Goal: Task Accomplishment & Management: Manage account settings

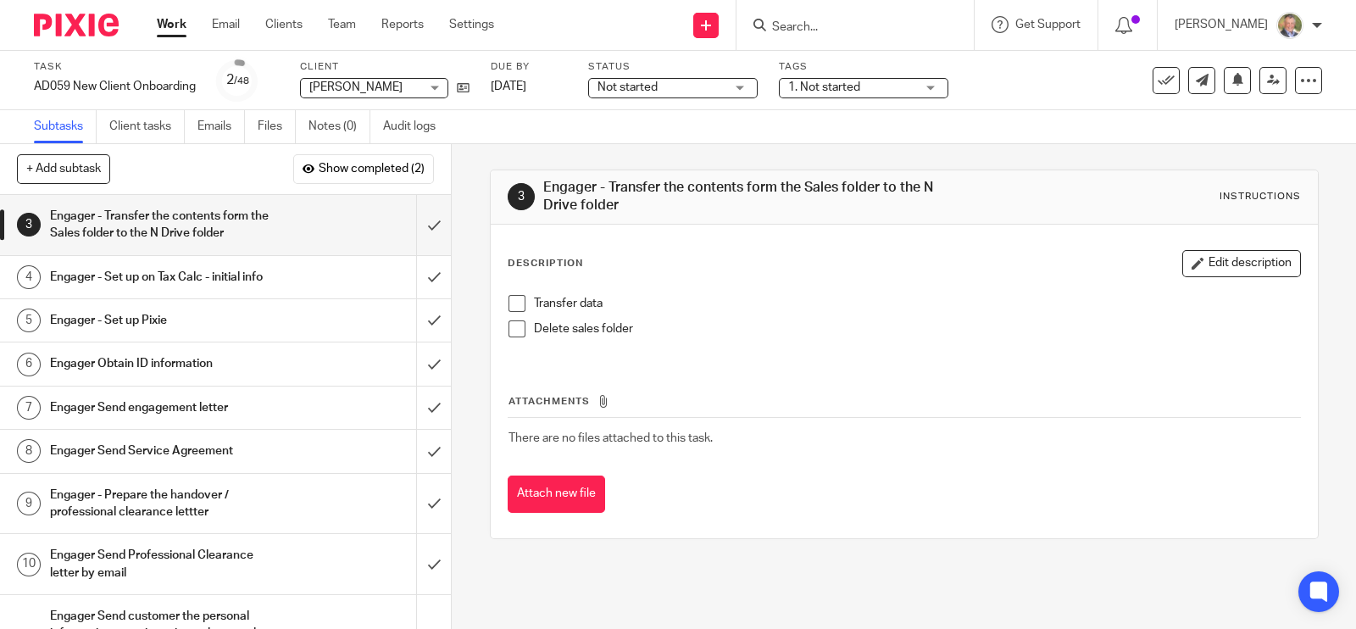
click at [831, 23] on input "Search" at bounding box center [847, 27] width 153 height 15
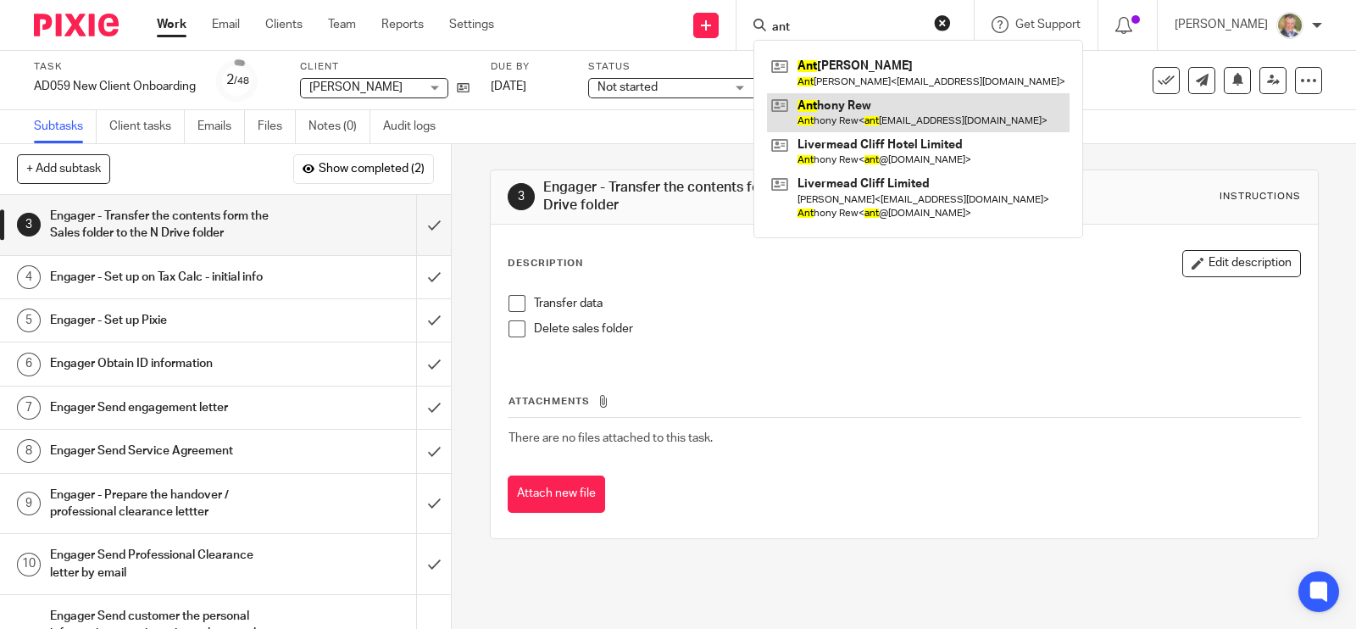
type input "ant"
click at [843, 103] on link at bounding box center [918, 112] width 303 height 39
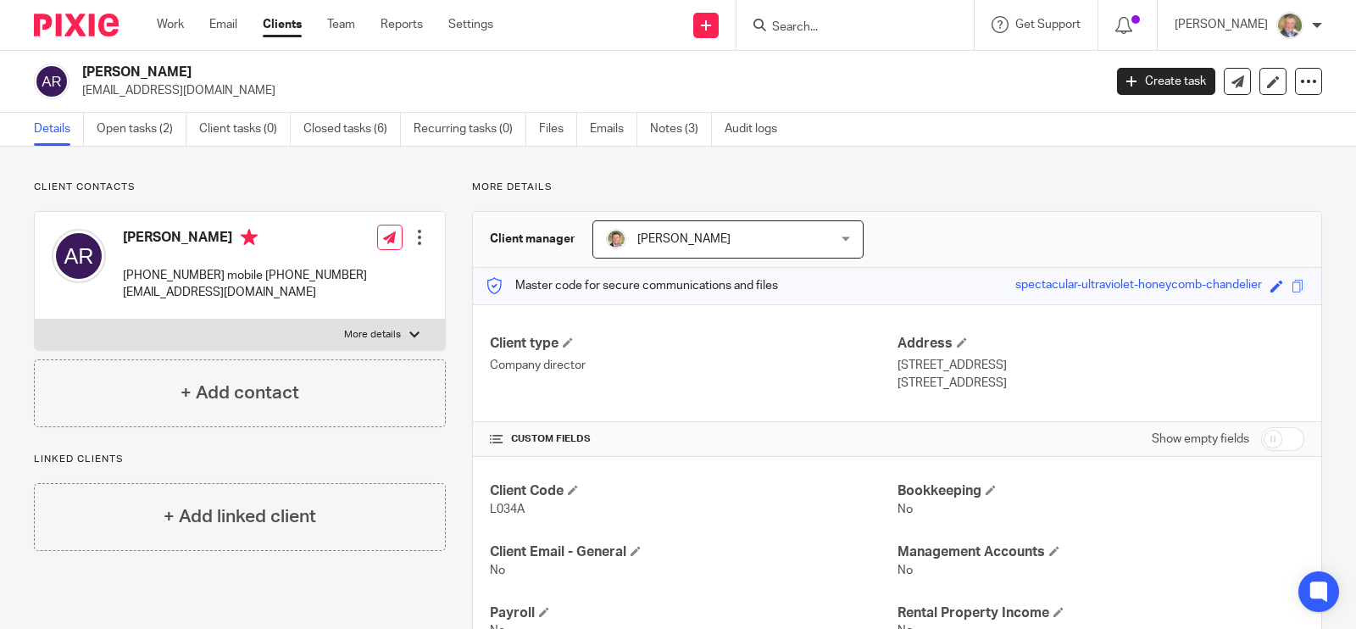
click at [818, 29] on input "Search" at bounding box center [847, 27] width 153 height 15
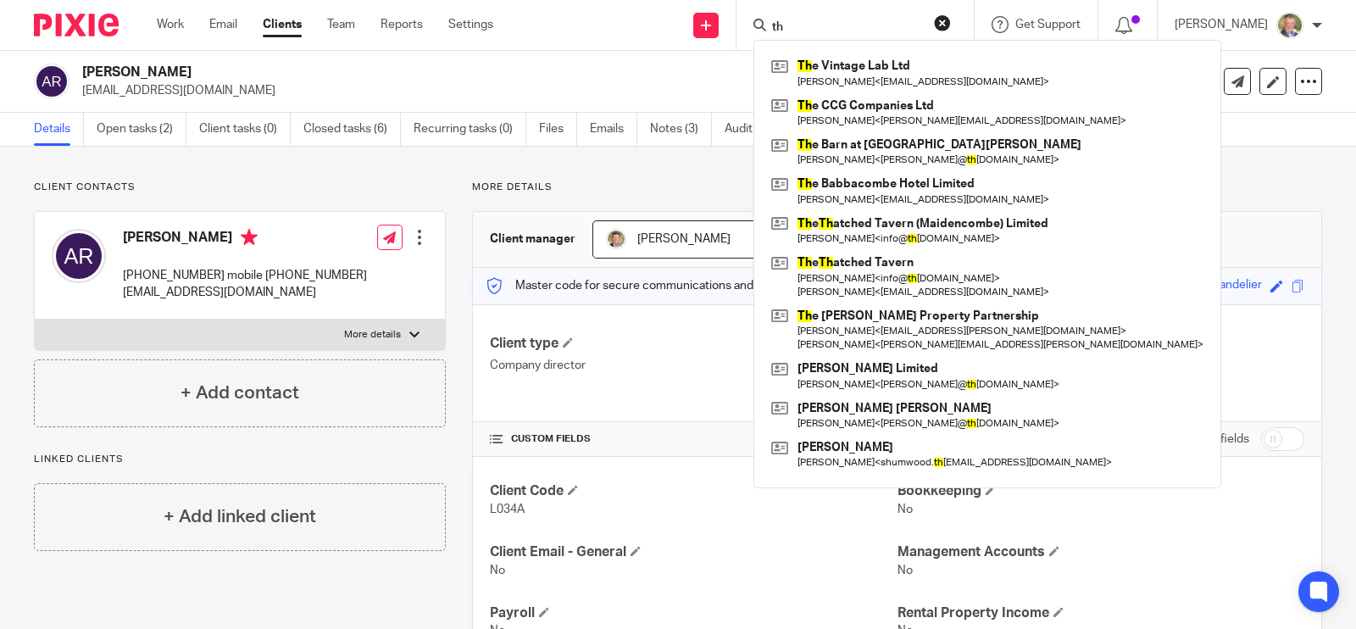
type input "t"
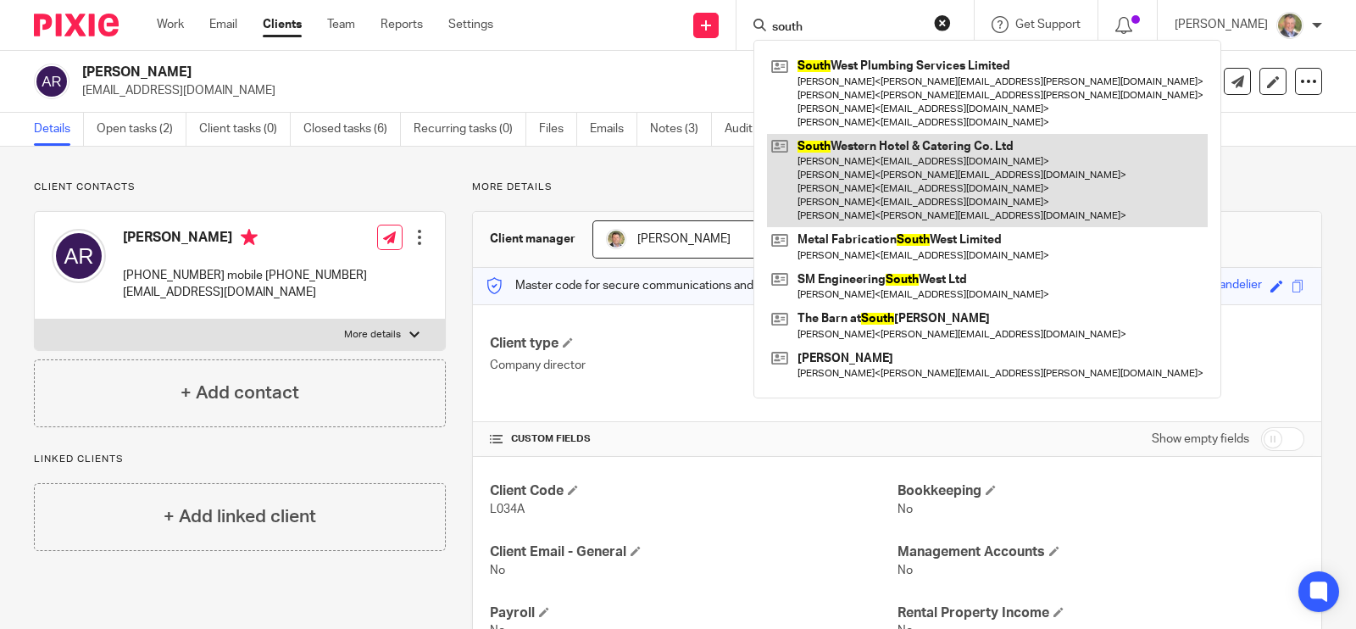
type input "south"
click at [966, 147] on link at bounding box center [987, 181] width 441 height 94
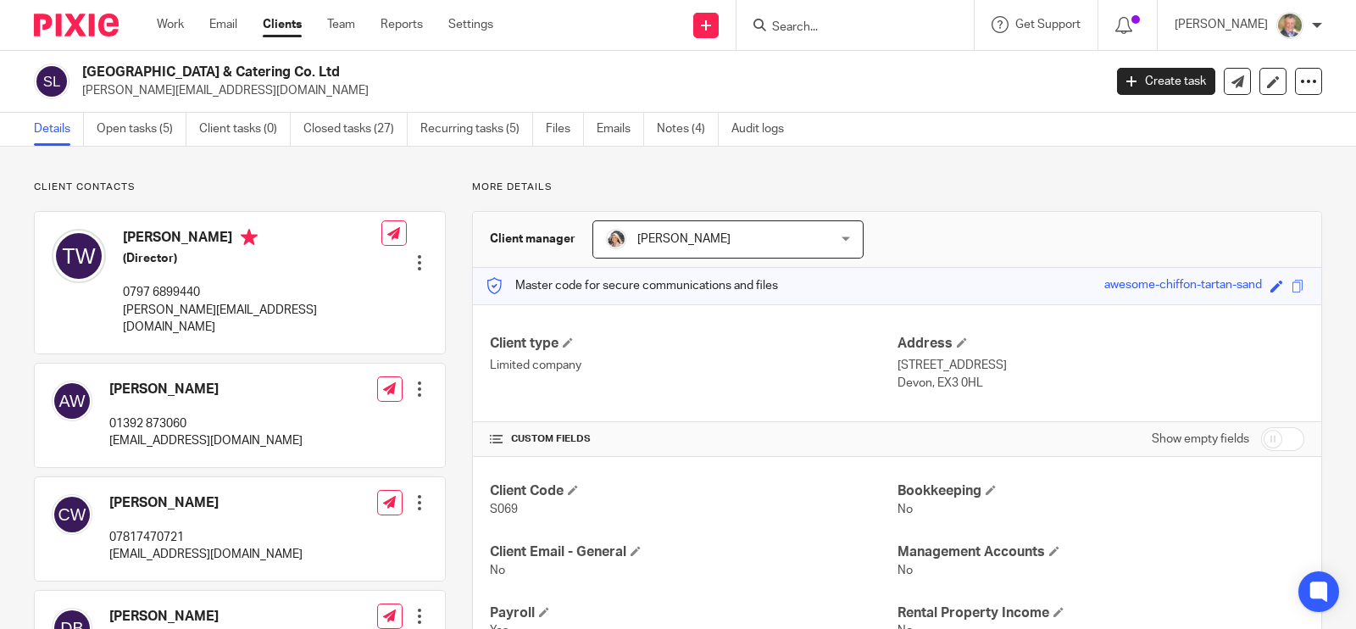
click at [255, 441] on div "Amelia Williams-Hawkes 01392 873060 info@salutationtopsham.co.uk Edit contact C…" at bounding box center [240, 415] width 410 height 103
click at [821, 34] on input "Search" at bounding box center [847, 27] width 153 height 15
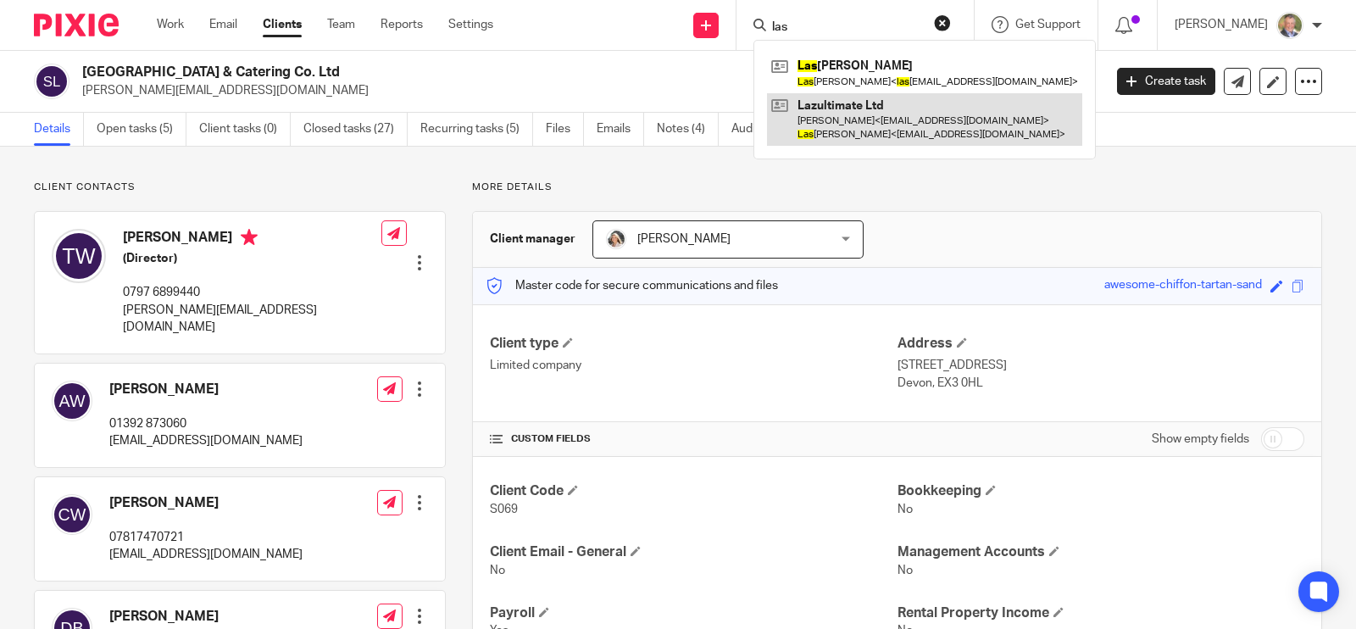
type input "las"
click at [890, 120] on link at bounding box center [924, 119] width 315 height 53
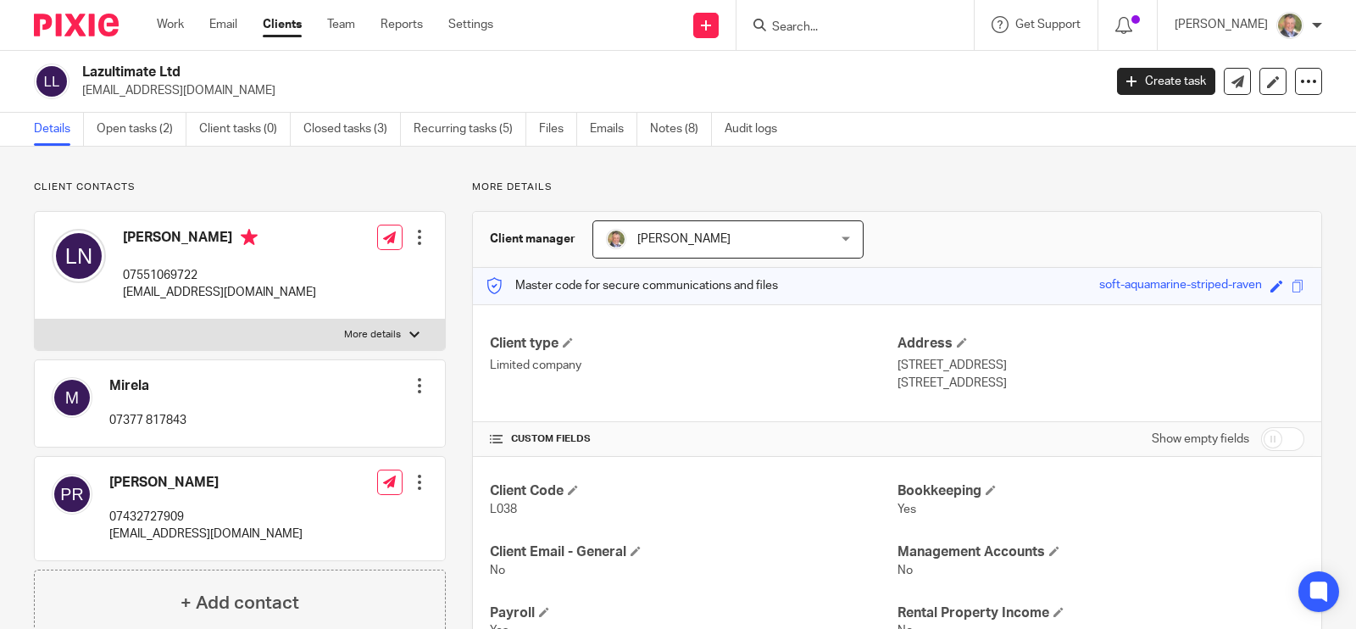
click at [828, 23] on input "Search" at bounding box center [847, 27] width 153 height 15
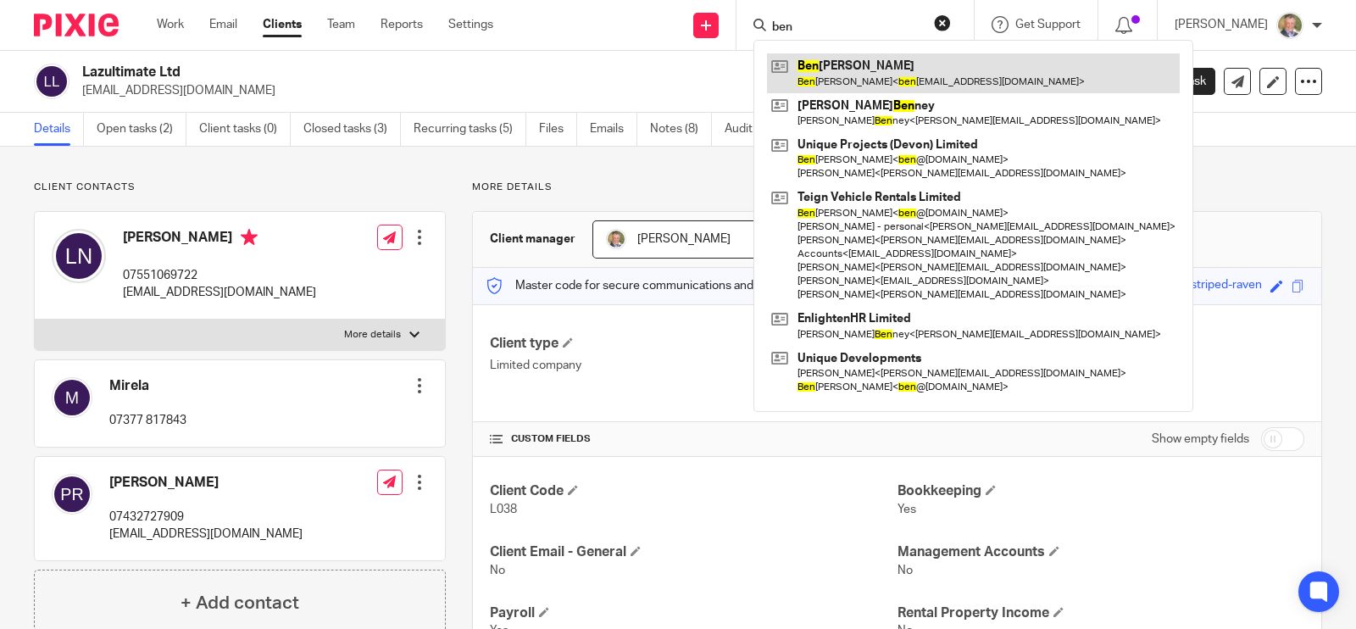
type input "ben"
click at [873, 72] on link at bounding box center [973, 72] width 413 height 39
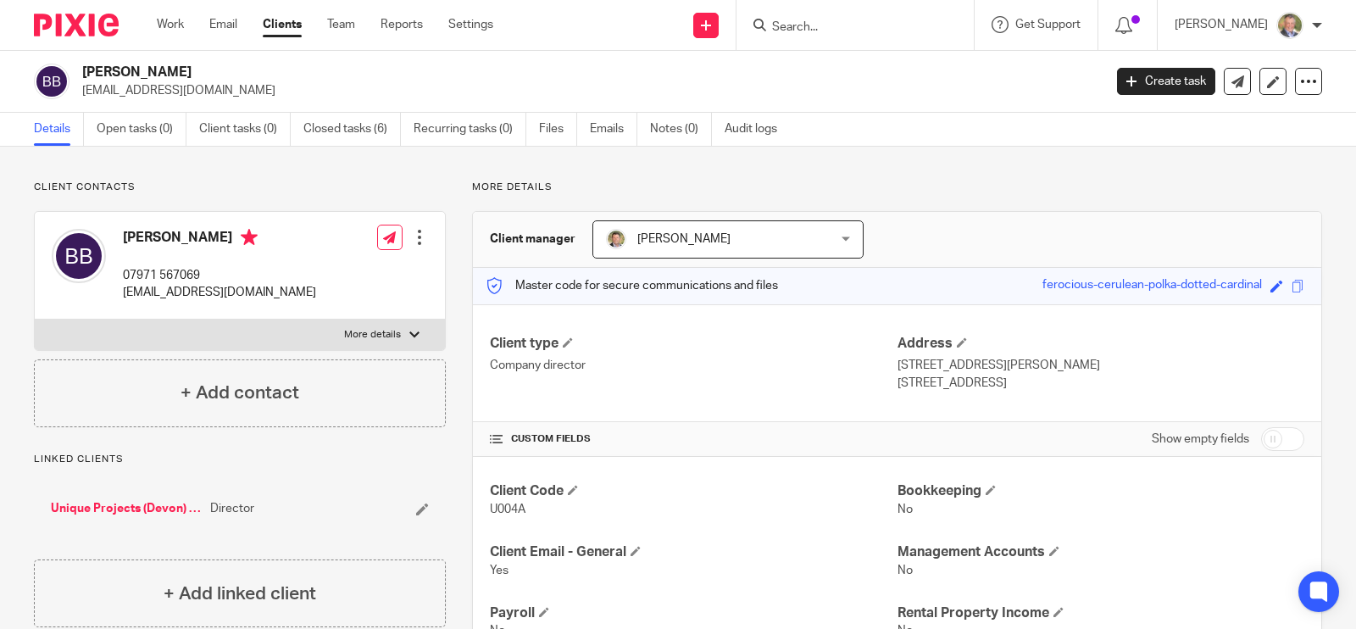
click at [852, 33] on input "Search" at bounding box center [847, 27] width 153 height 15
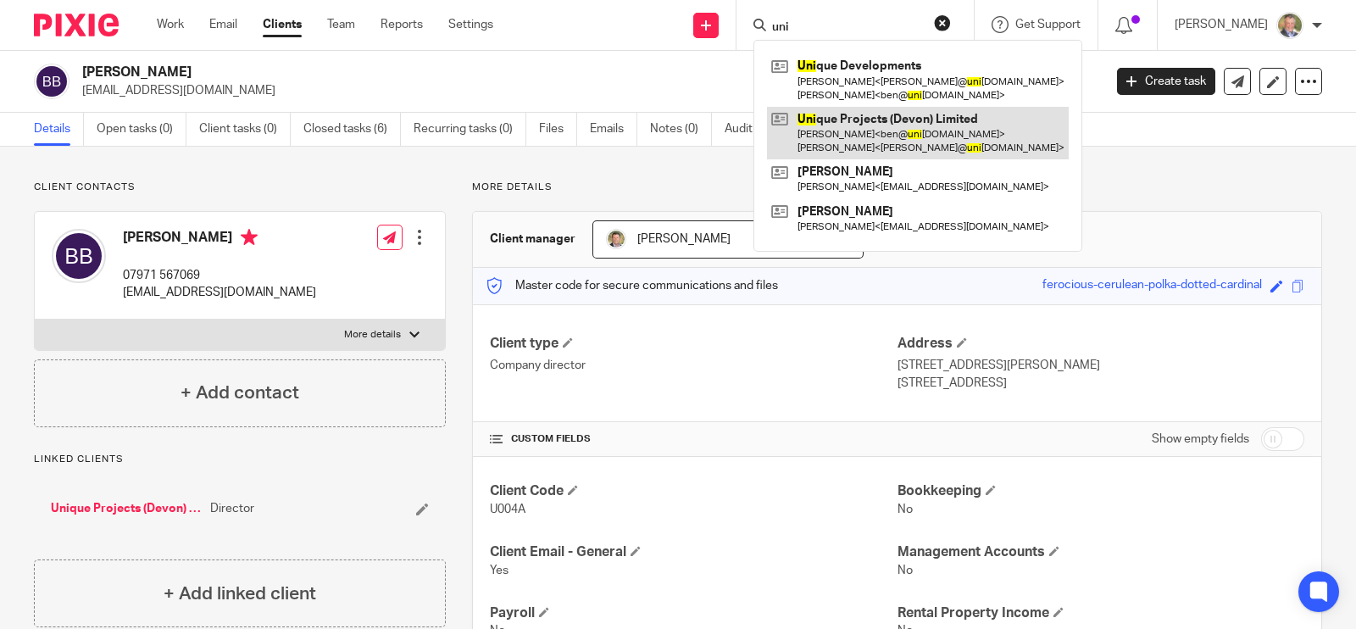
type input "uni"
click at [870, 116] on link at bounding box center [918, 133] width 302 height 53
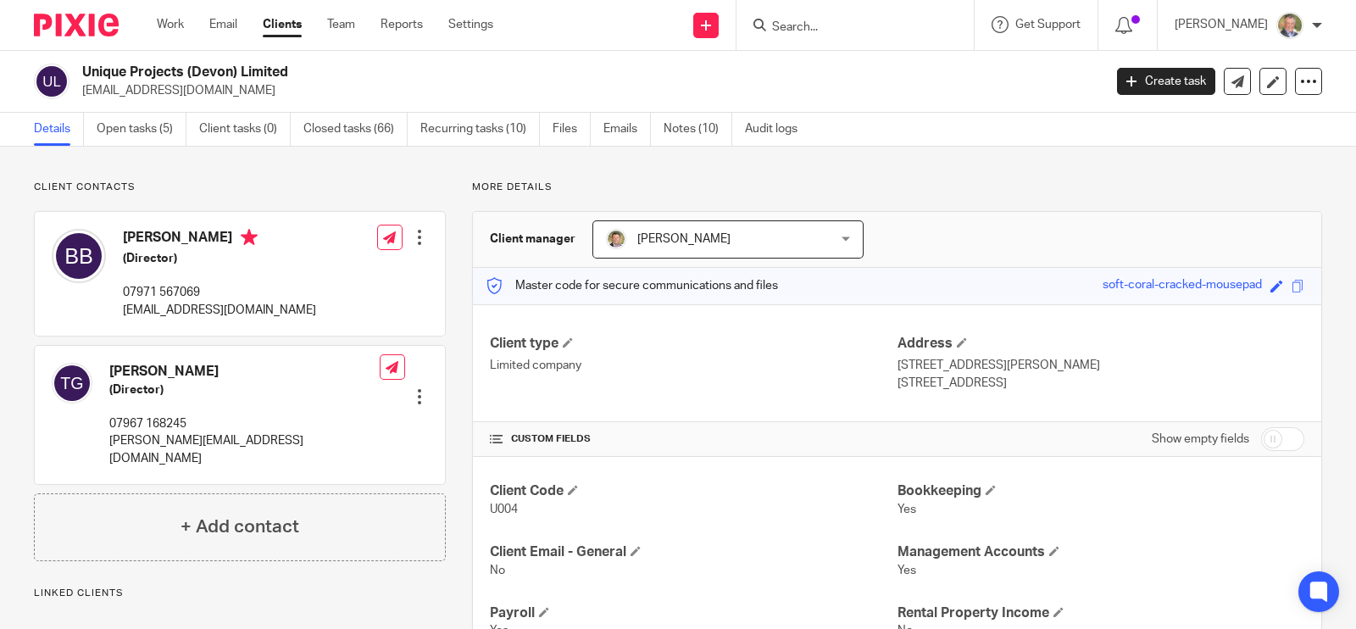
click at [843, 30] on input "Search" at bounding box center [847, 27] width 153 height 15
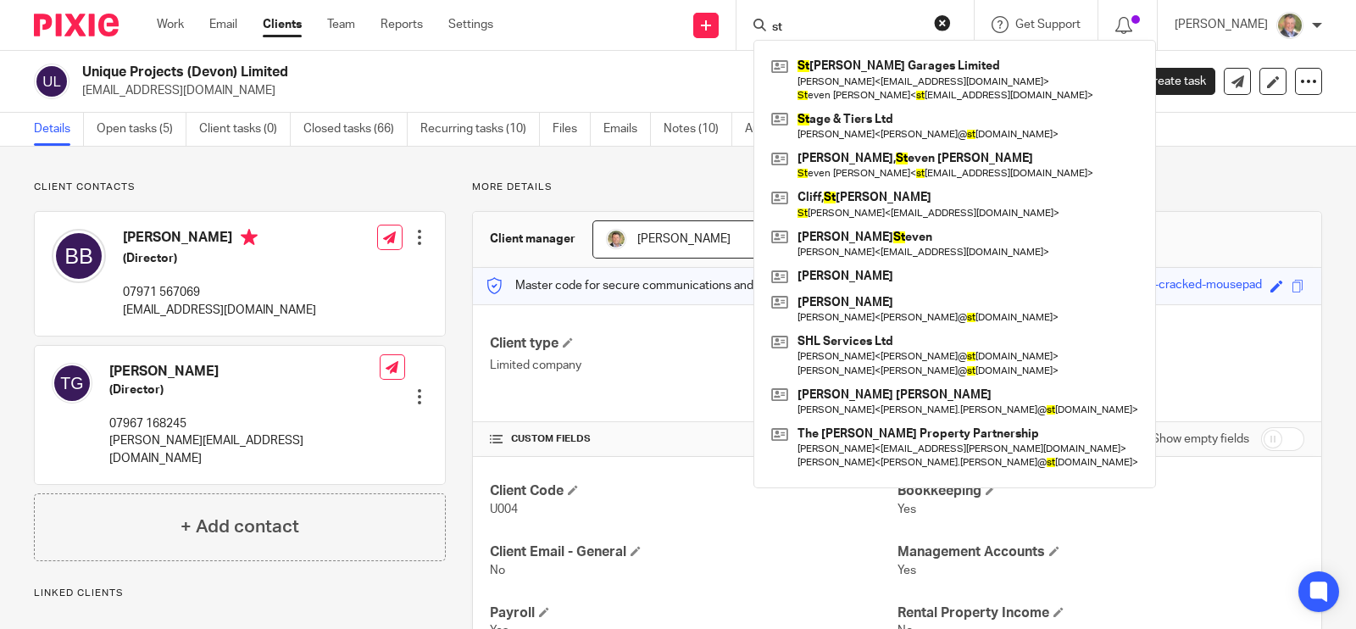
type input "s"
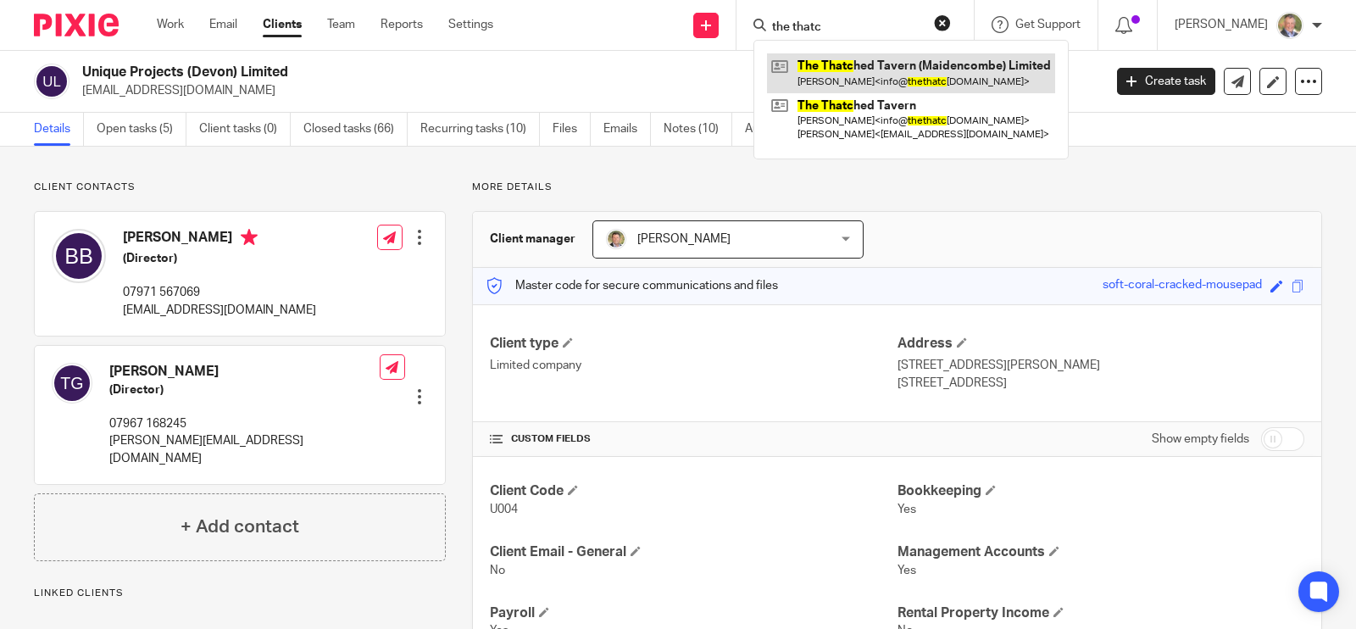
type input "the thatc"
click at [895, 82] on link at bounding box center [911, 72] width 288 height 39
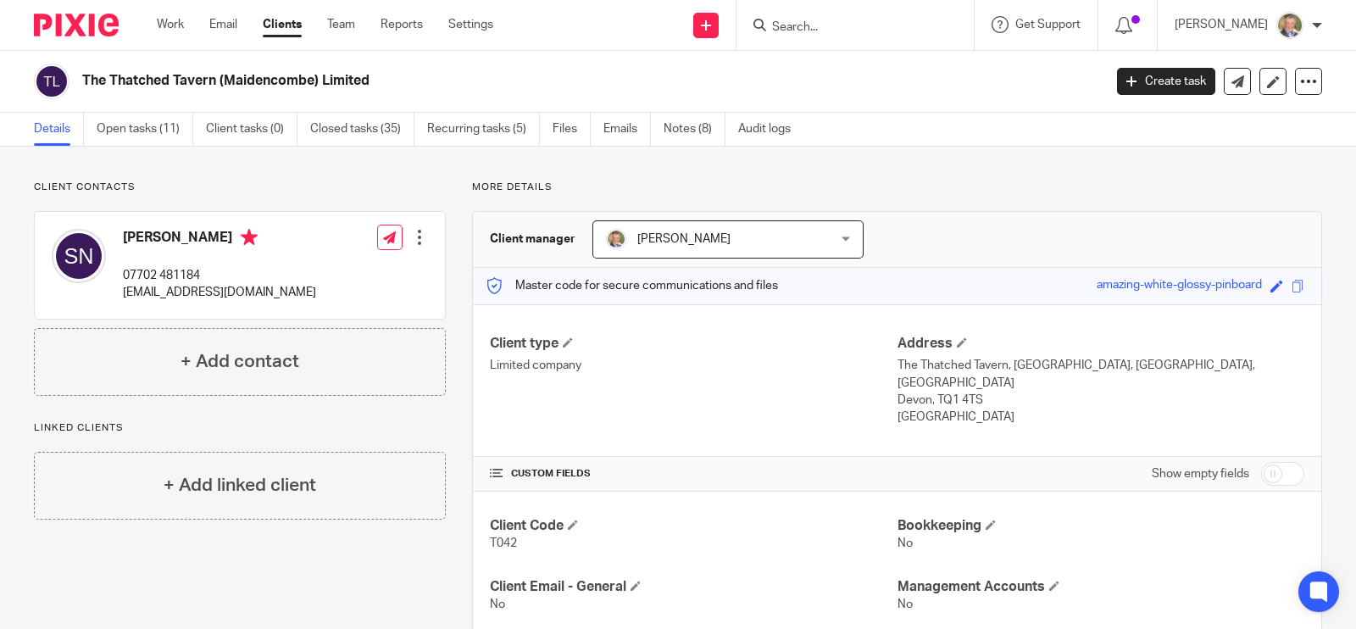
click at [818, 32] on input "Search" at bounding box center [847, 27] width 153 height 15
click at [801, 25] on input "Search" at bounding box center [847, 27] width 153 height 15
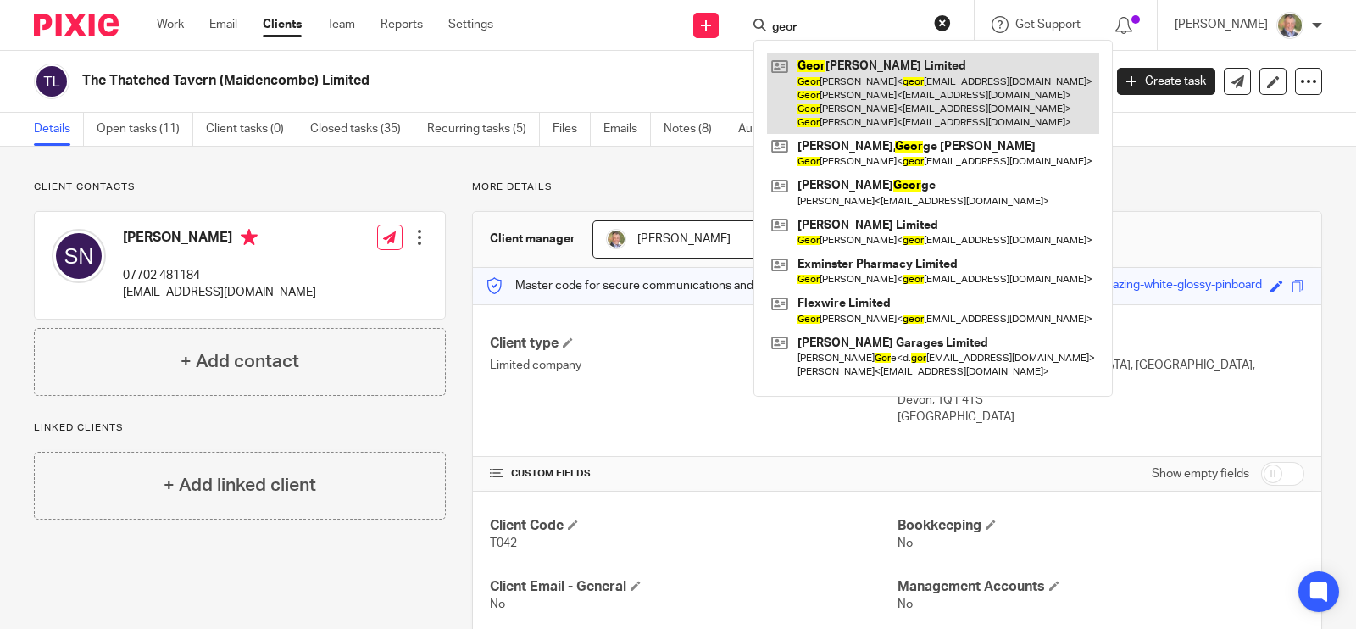
type input "geor"
click at [894, 103] on link at bounding box center [933, 93] width 332 height 81
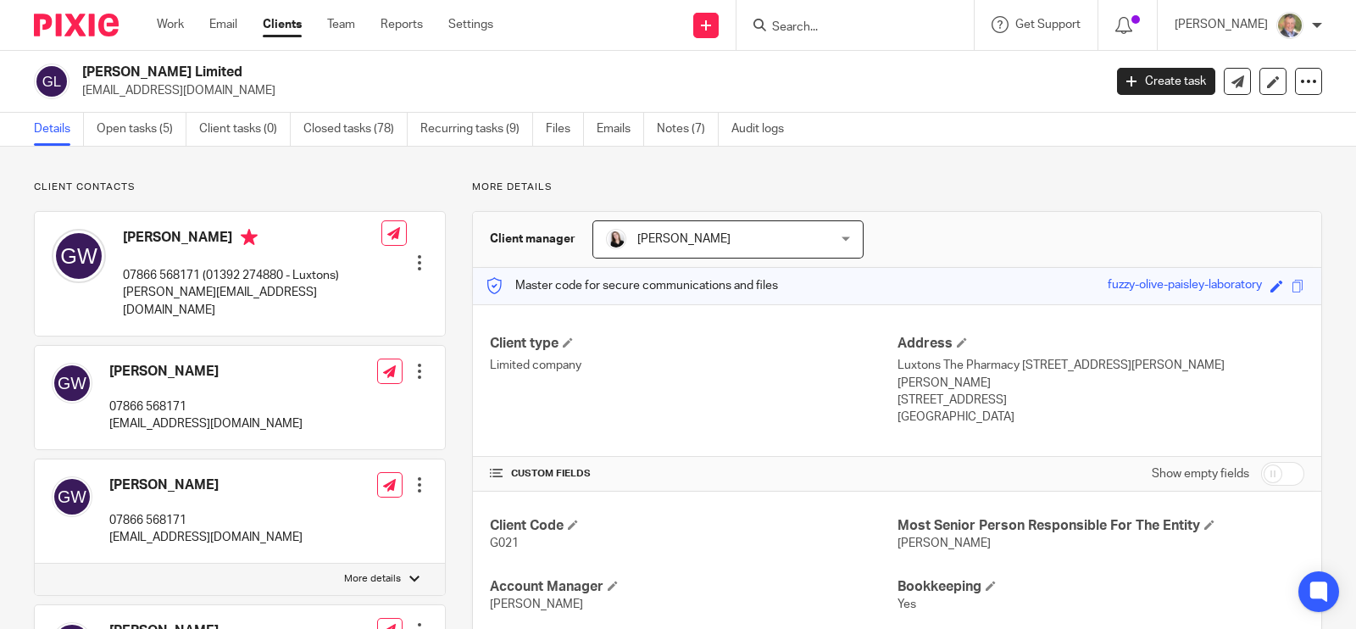
click at [815, 22] on input "Search" at bounding box center [847, 27] width 153 height 15
click at [849, 27] on input "Search" at bounding box center [847, 27] width 153 height 15
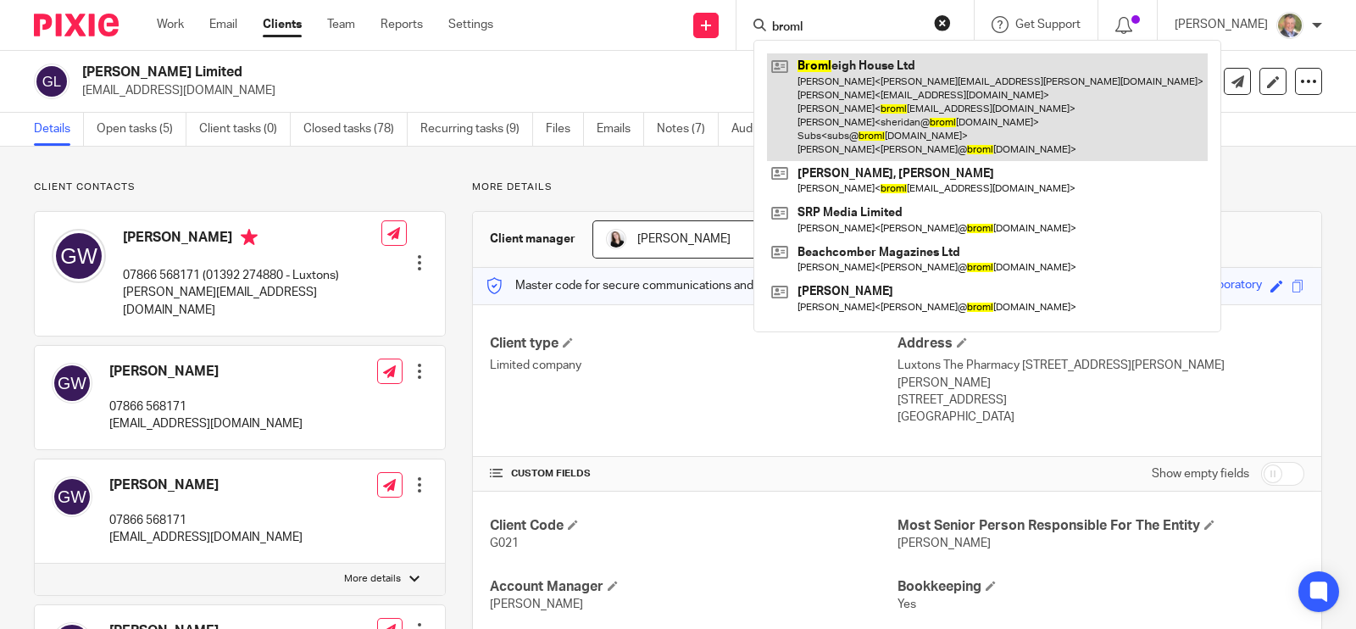
type input "broml"
click at [912, 75] on link at bounding box center [987, 107] width 441 height 108
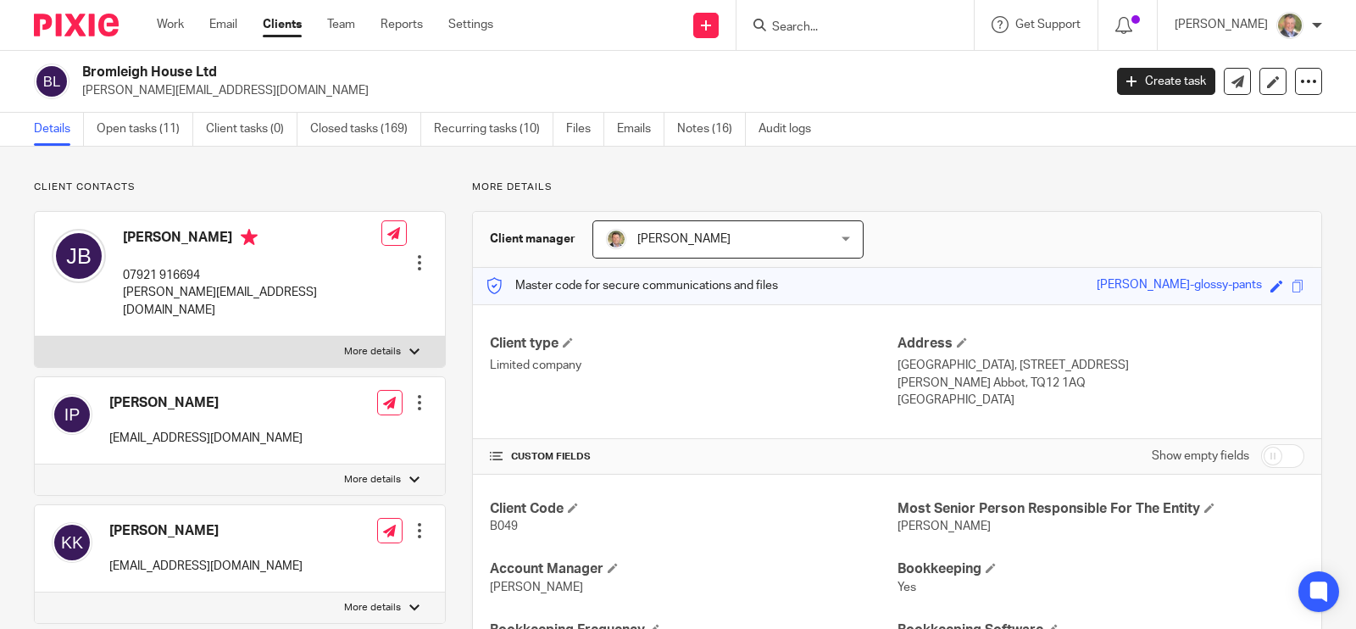
click at [857, 10] on div at bounding box center [855, 25] width 237 height 50
click at [838, 35] on form at bounding box center [861, 24] width 181 height 21
click at [838, 31] on input "Search" at bounding box center [847, 27] width 153 height 15
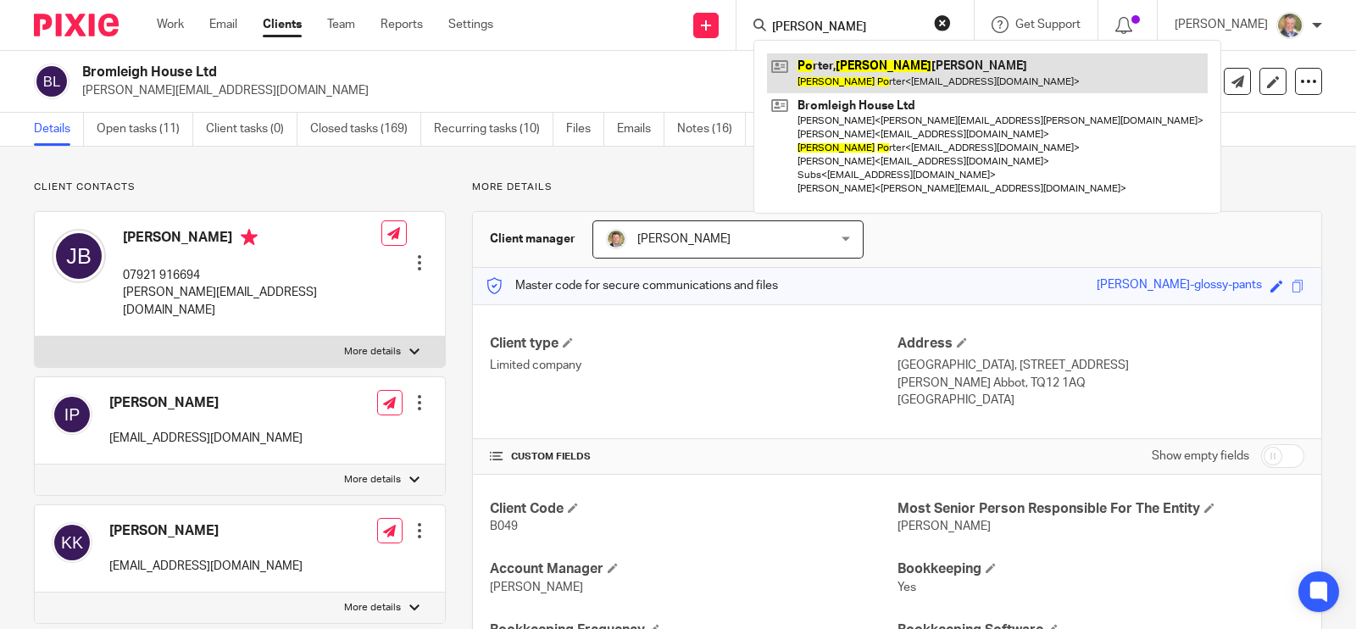
type input "[PERSON_NAME]"
click at [878, 60] on link at bounding box center [987, 72] width 441 height 39
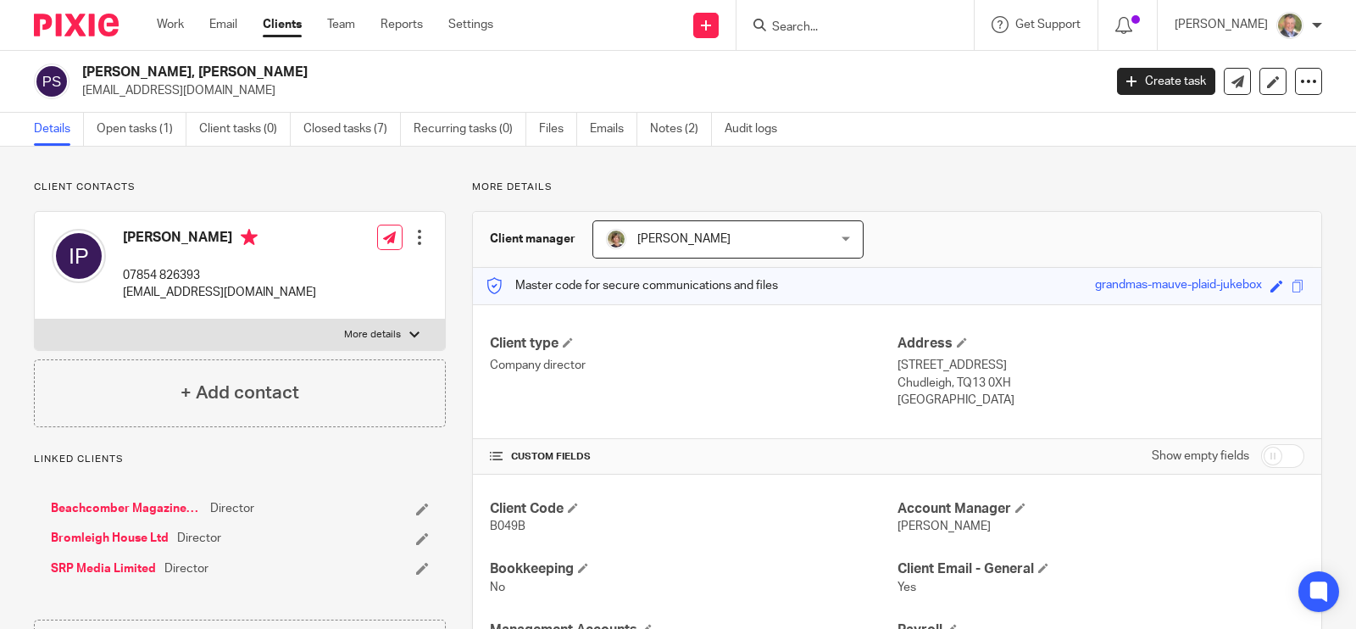
click at [860, 27] on input "Search" at bounding box center [847, 27] width 153 height 15
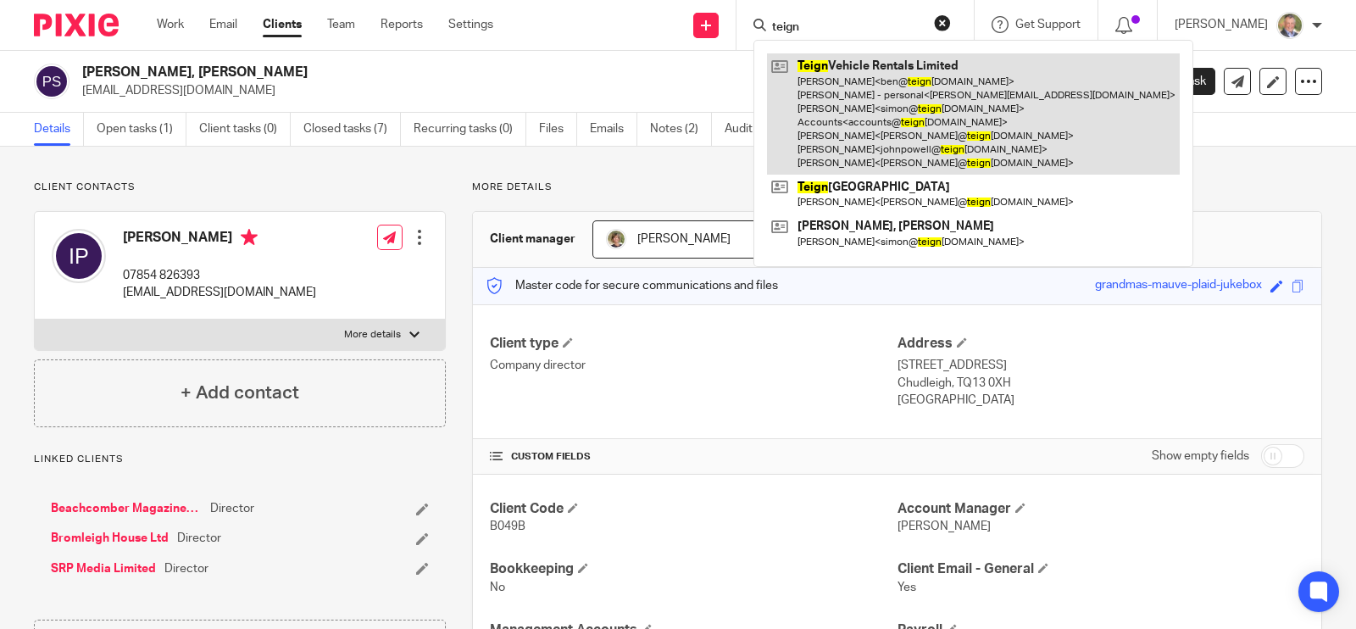
type input "teign"
click at [911, 108] on link at bounding box center [973, 113] width 413 height 121
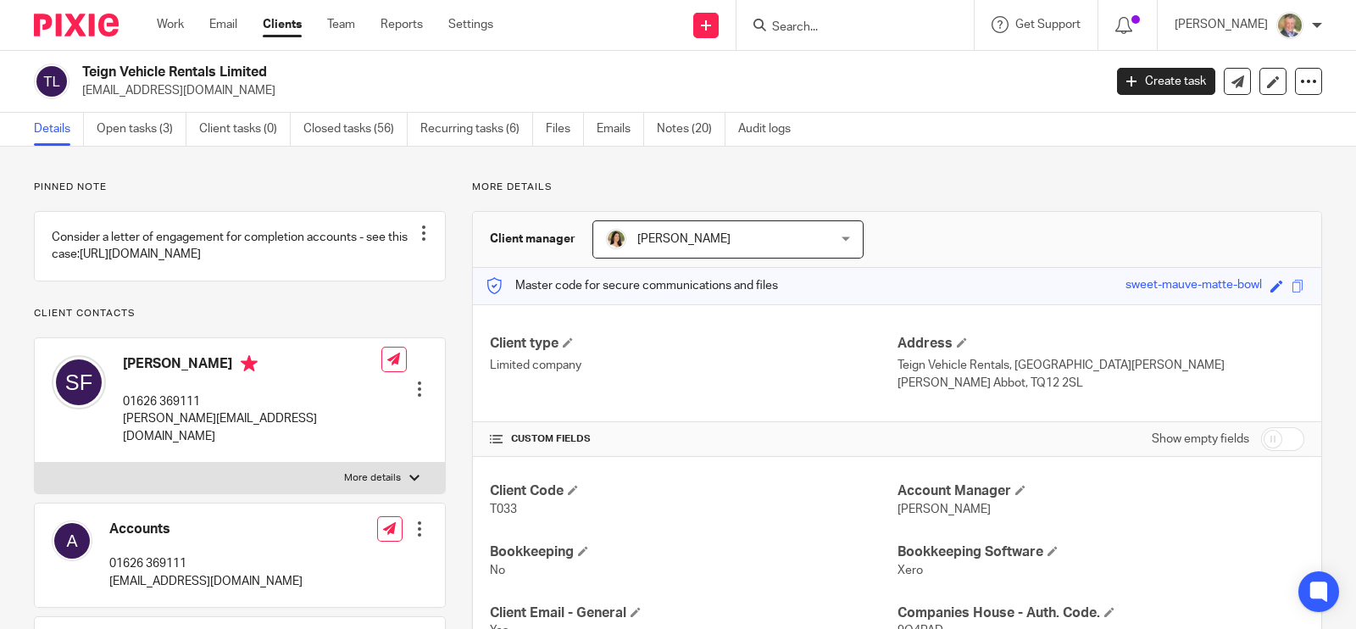
click at [855, 33] on input "Search" at bounding box center [847, 27] width 153 height 15
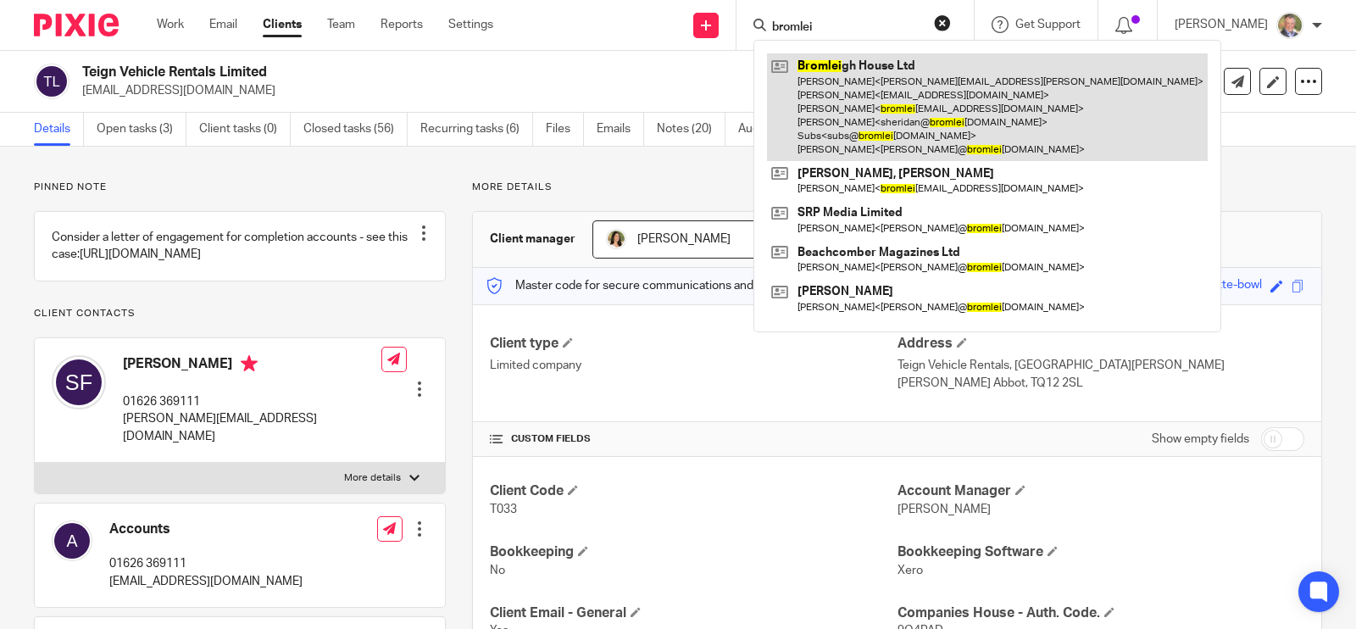
type input "bromlei"
click at [890, 75] on link at bounding box center [987, 107] width 441 height 108
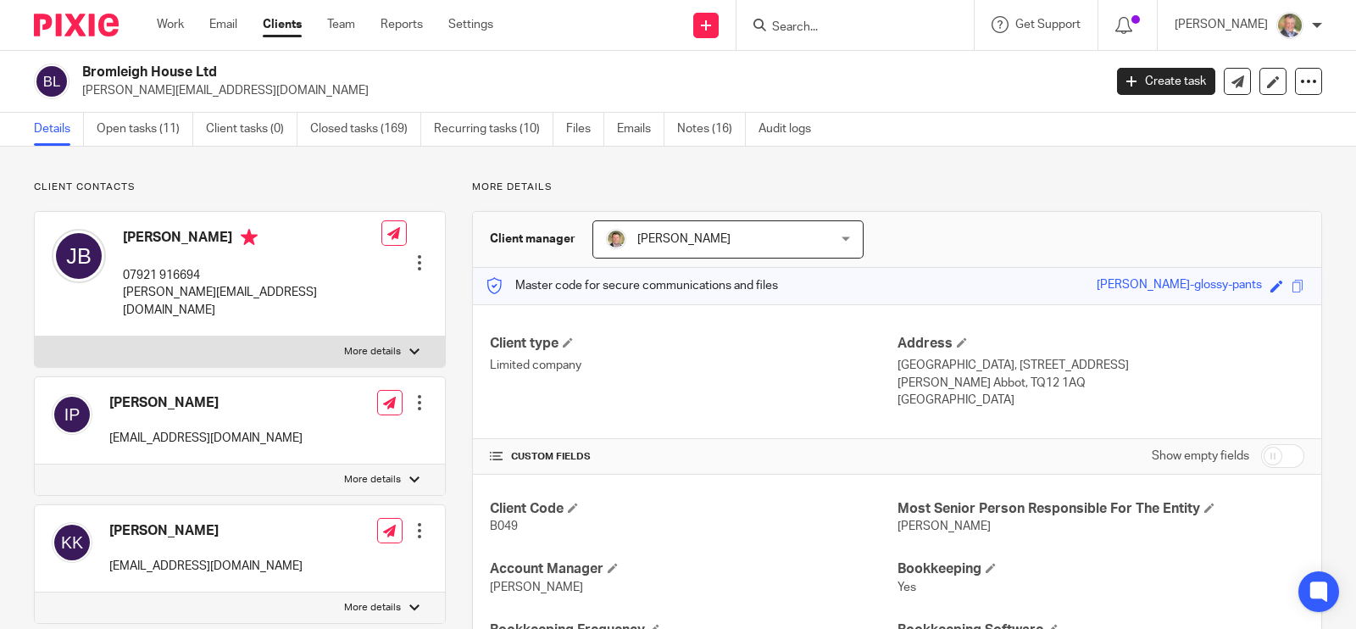
click at [882, 23] on input "Search" at bounding box center [847, 27] width 153 height 15
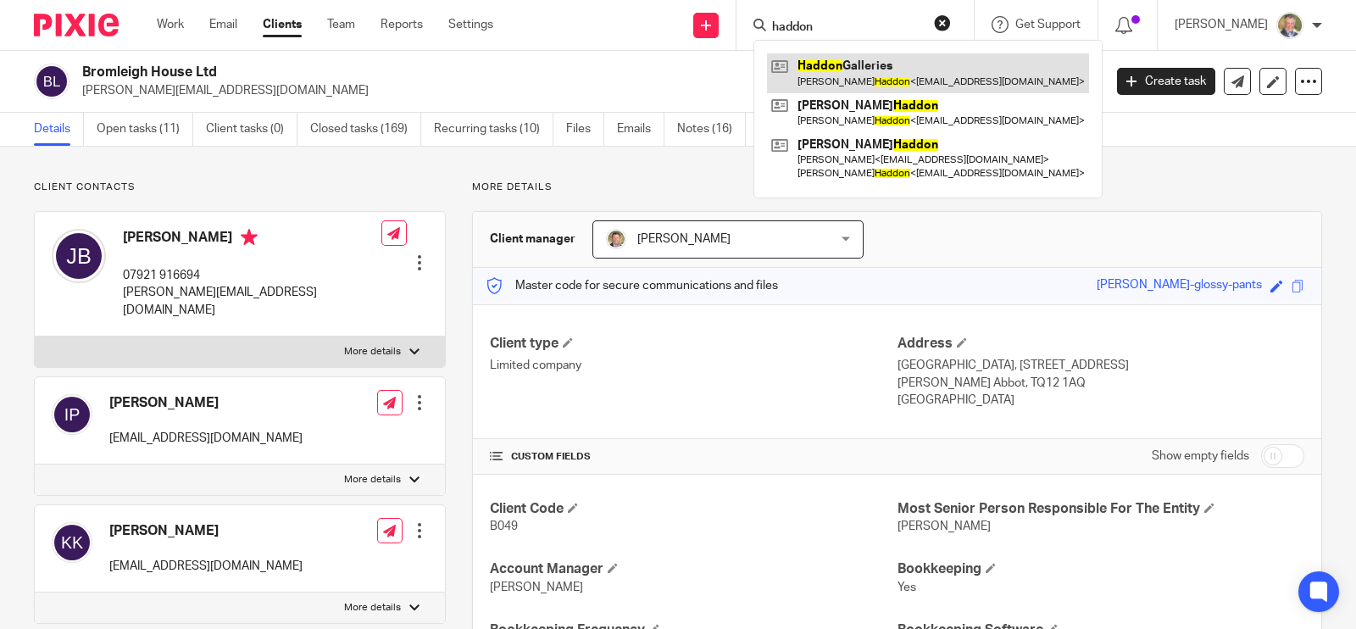
type input "haddon"
click at [837, 68] on link at bounding box center [928, 72] width 322 height 39
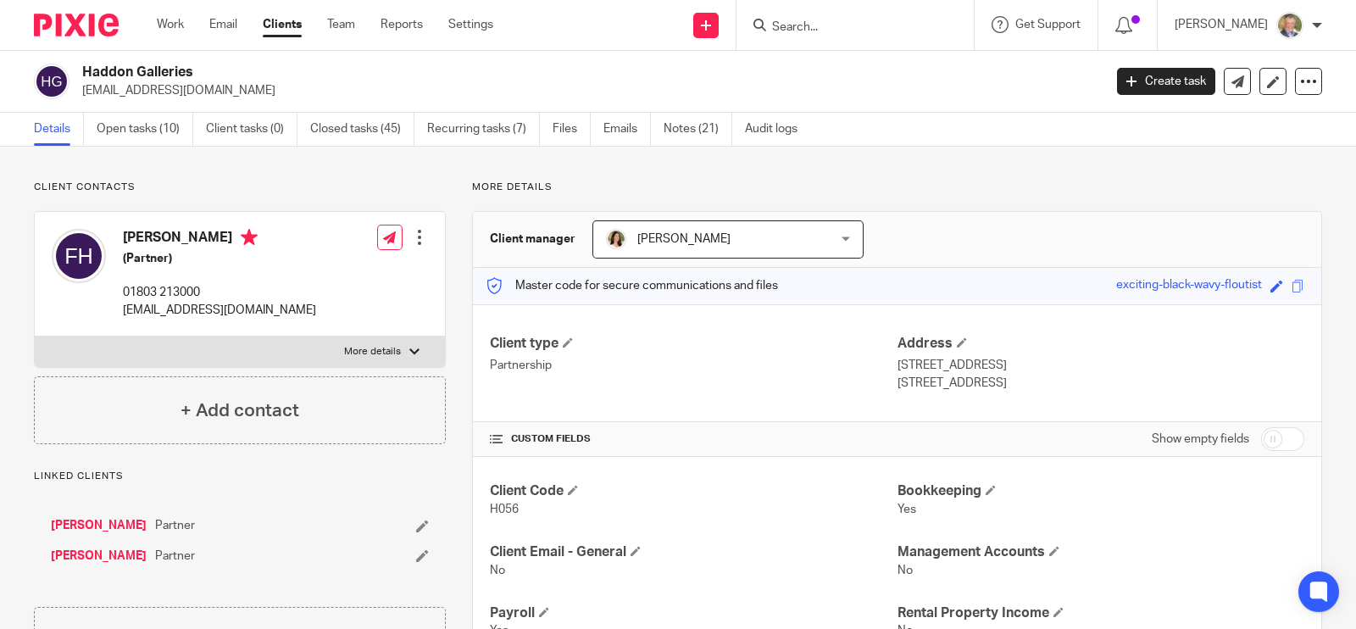
click at [805, 23] on input "Search" at bounding box center [847, 27] width 153 height 15
type input "l"
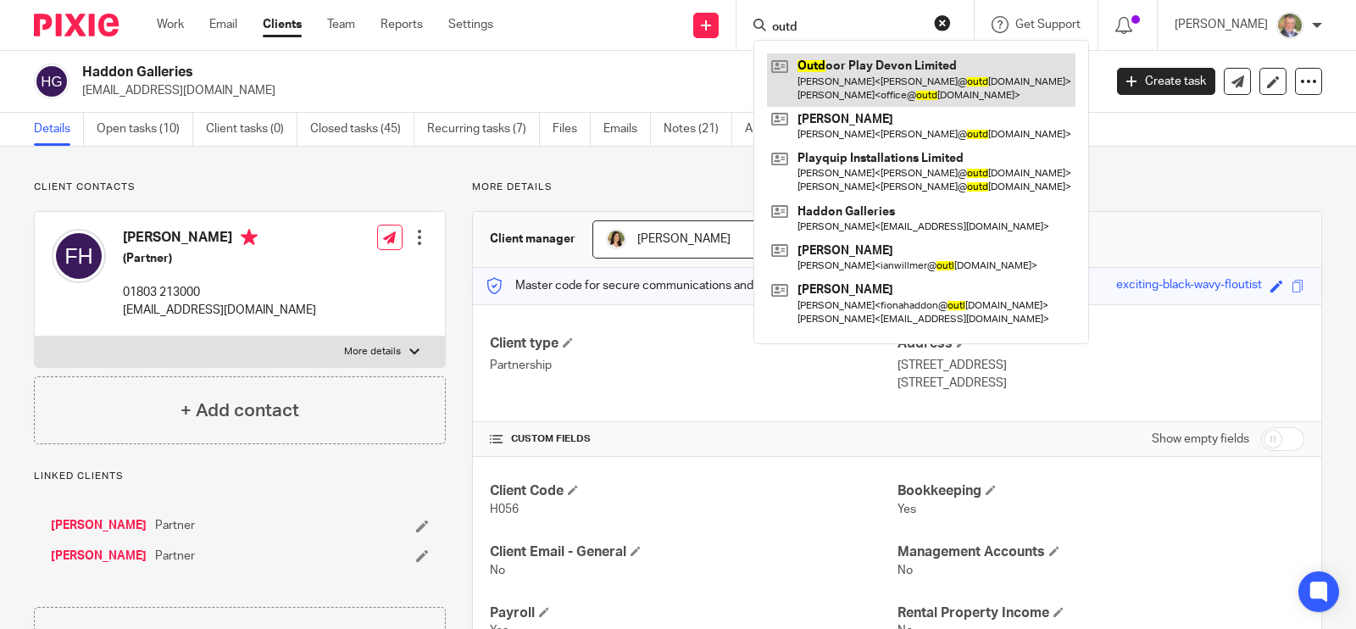
type input "outd"
click at [919, 79] on link at bounding box center [921, 79] width 309 height 53
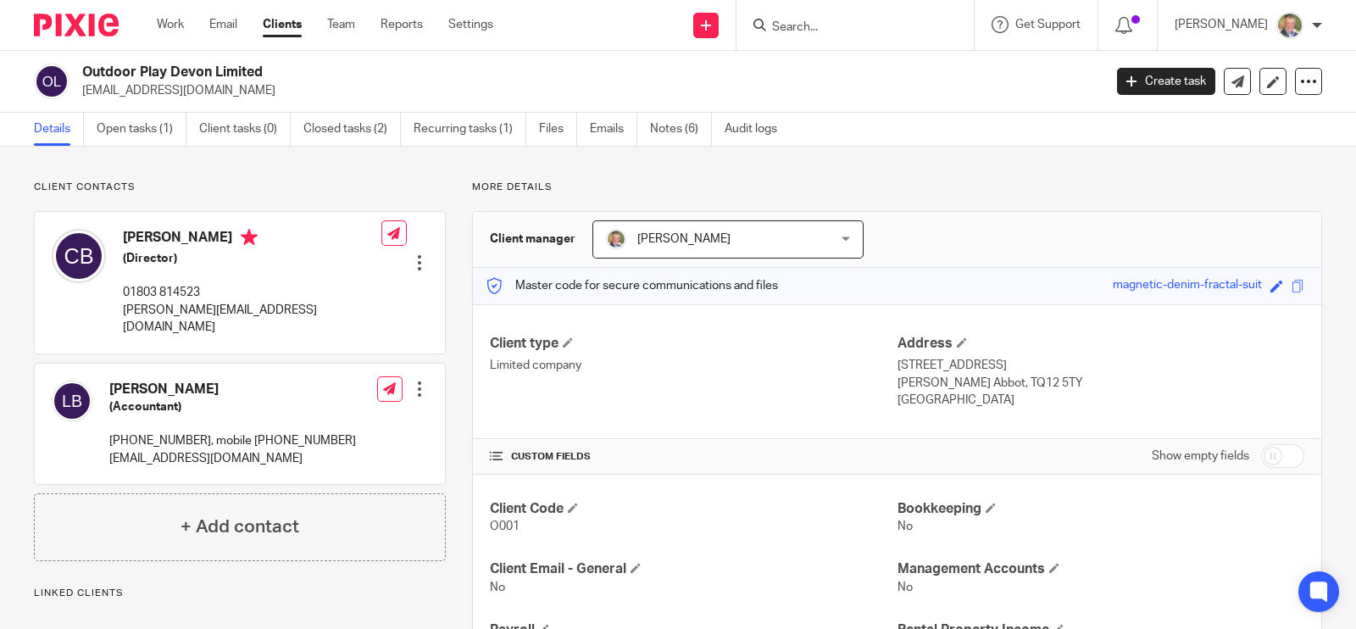
click at [845, 15] on form at bounding box center [861, 24] width 181 height 21
click at [823, 31] on input "Search" at bounding box center [847, 27] width 153 height 15
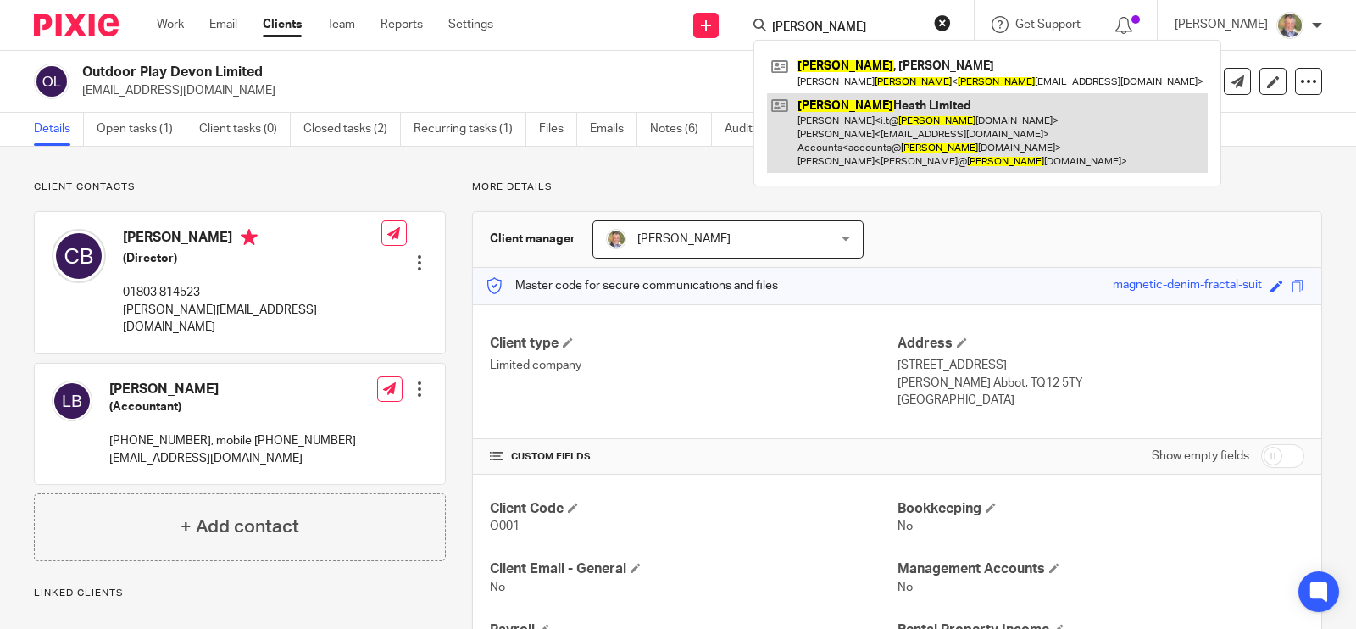
type input "[PERSON_NAME]"
click at [905, 110] on link at bounding box center [987, 133] width 441 height 81
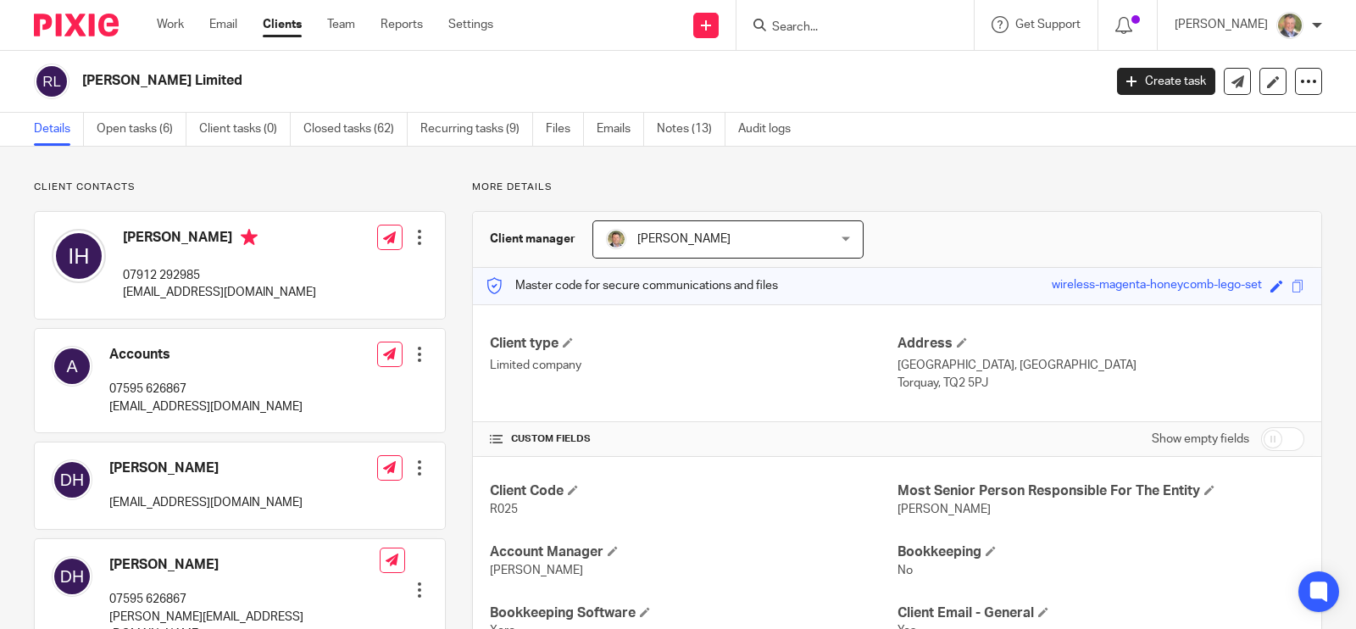
drag, startPoint x: 814, startPoint y: 20, endPoint x: 830, endPoint y: 24, distance: 16.5
click at [830, 24] on input "Search" at bounding box center [847, 27] width 153 height 15
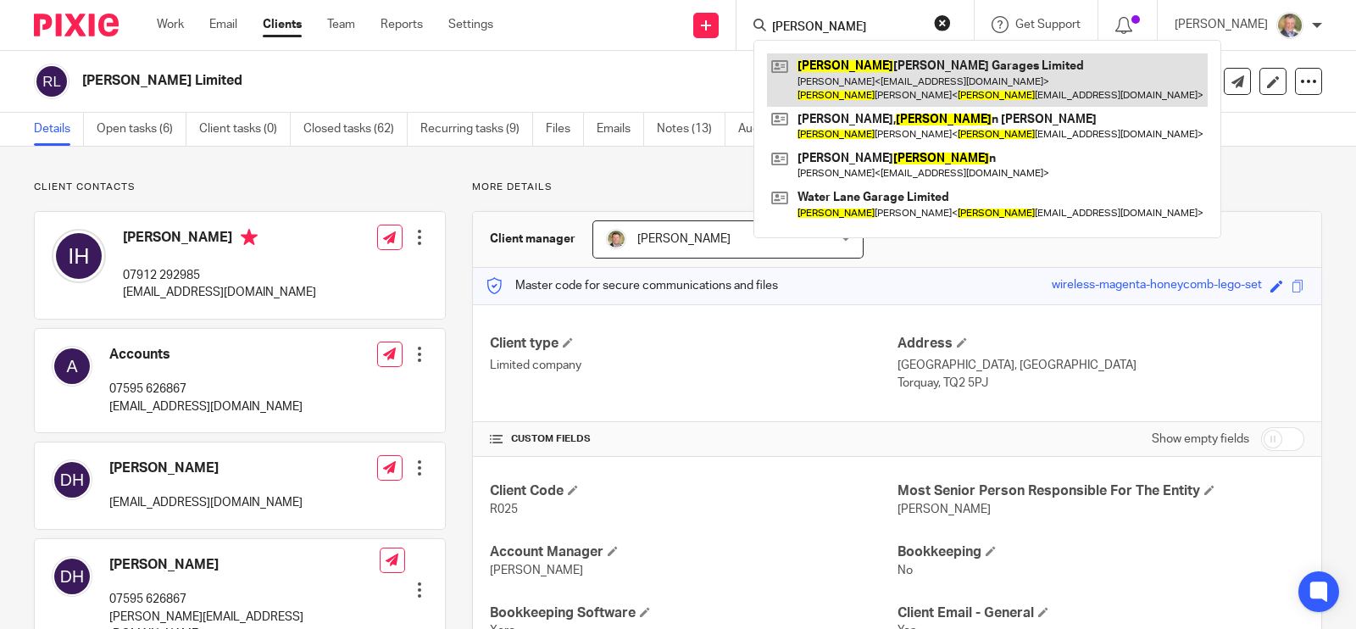
type input "steve"
click at [899, 75] on link at bounding box center [987, 79] width 441 height 53
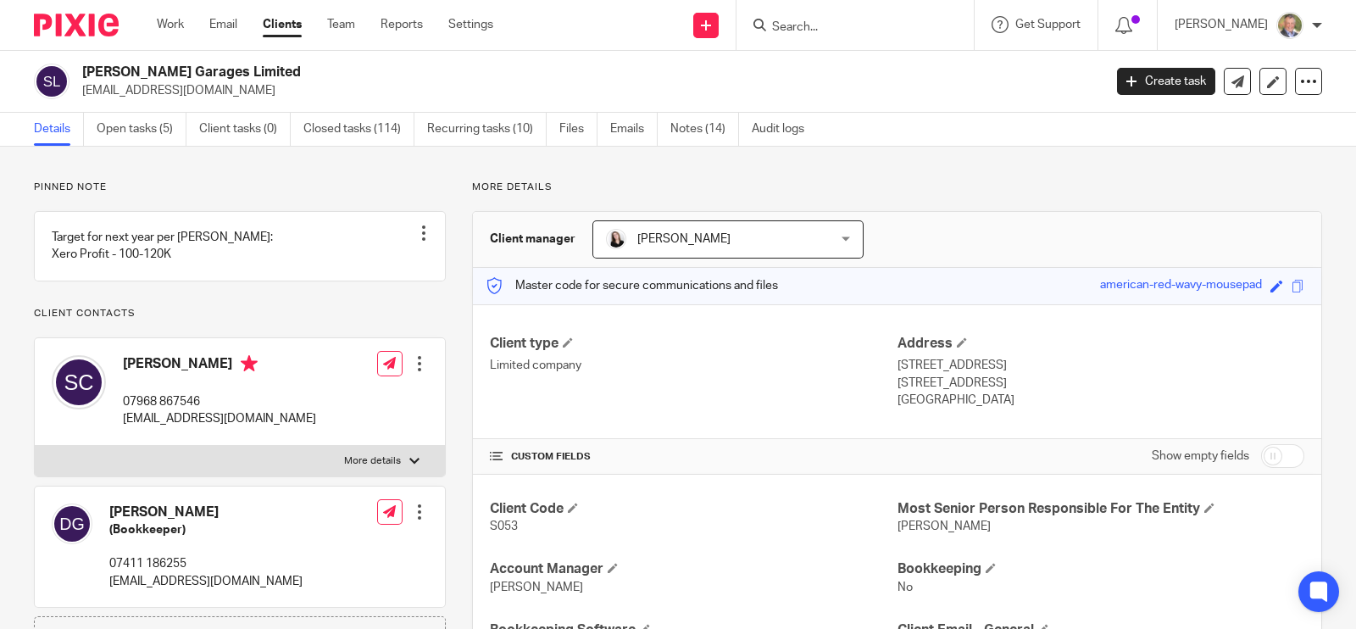
click at [860, 23] on input "Search" at bounding box center [847, 27] width 153 height 15
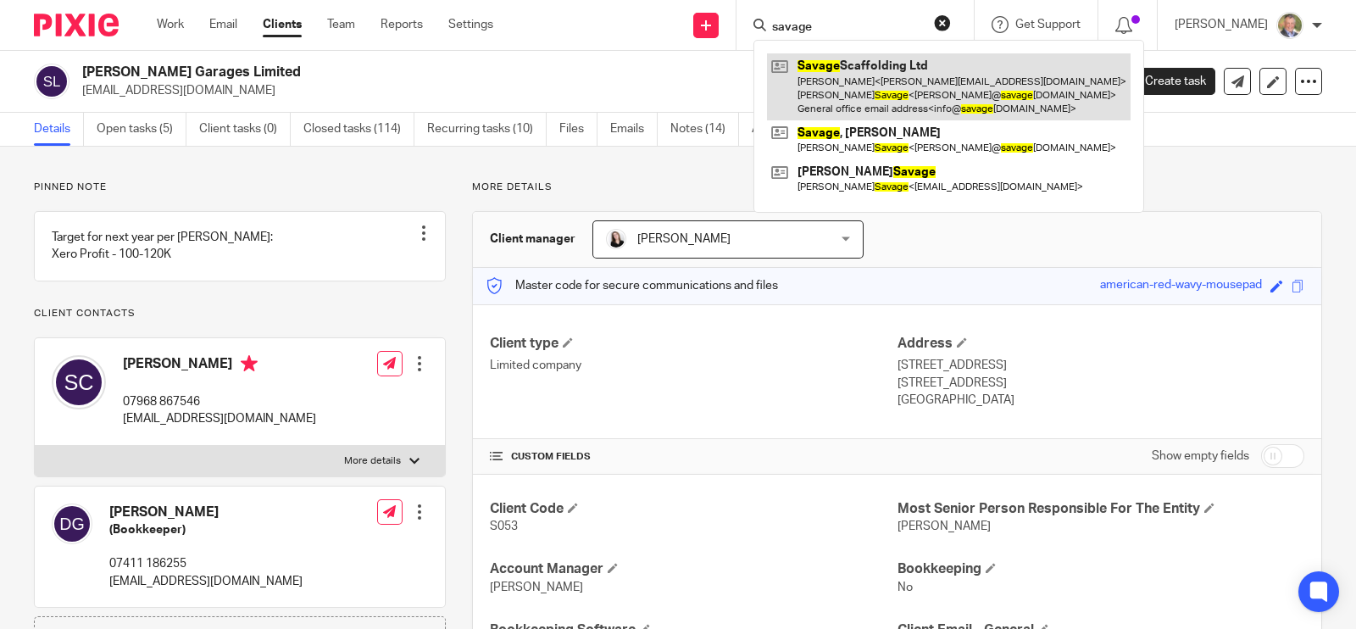
type input "savage"
click at [914, 64] on link at bounding box center [949, 86] width 364 height 67
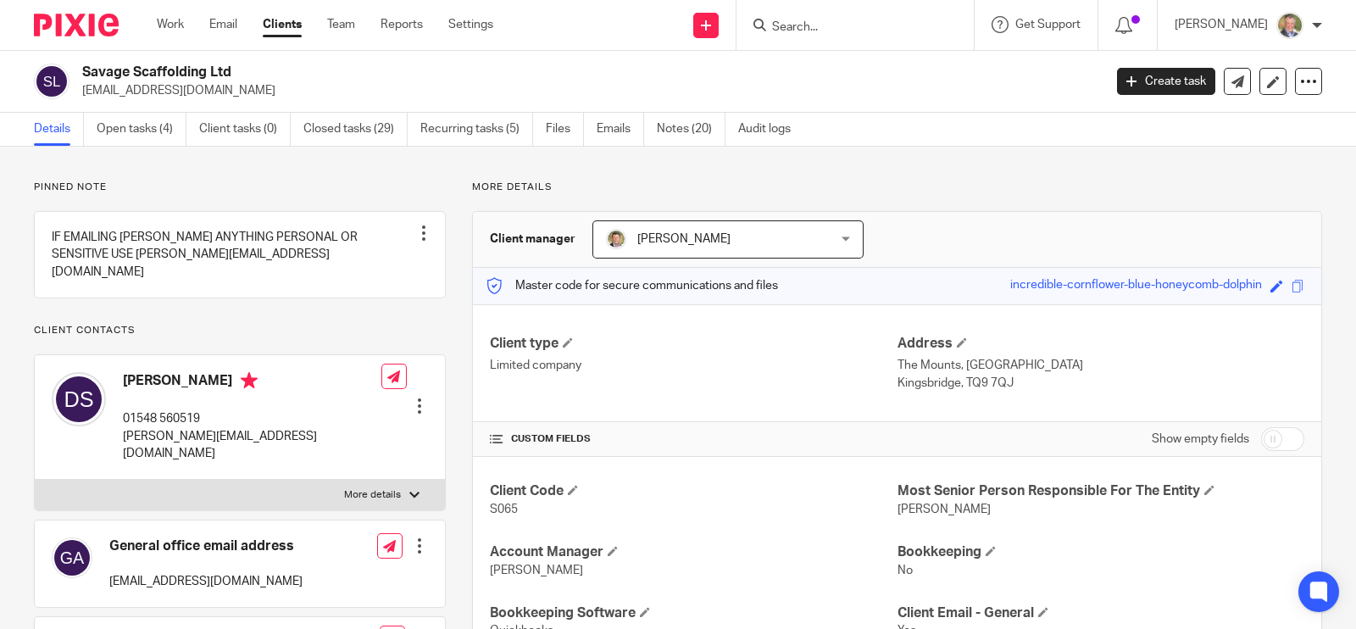
scroll to position [105, 0]
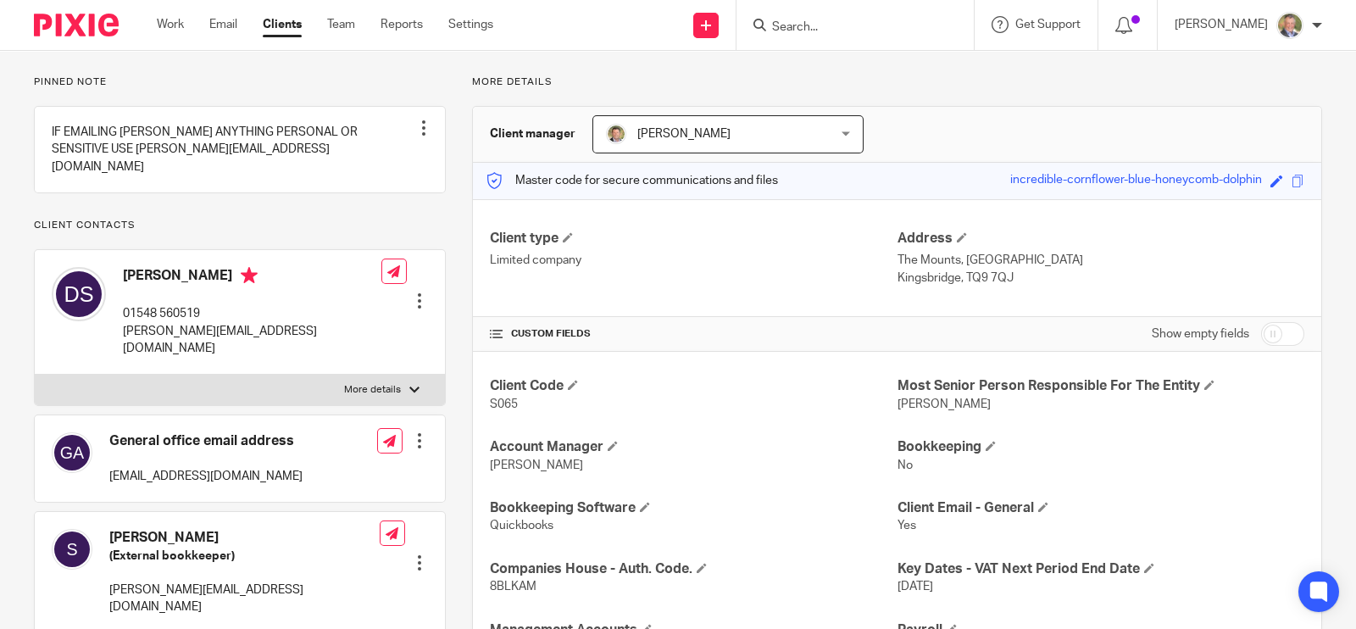
click at [858, 25] on input "Search" at bounding box center [847, 27] width 153 height 15
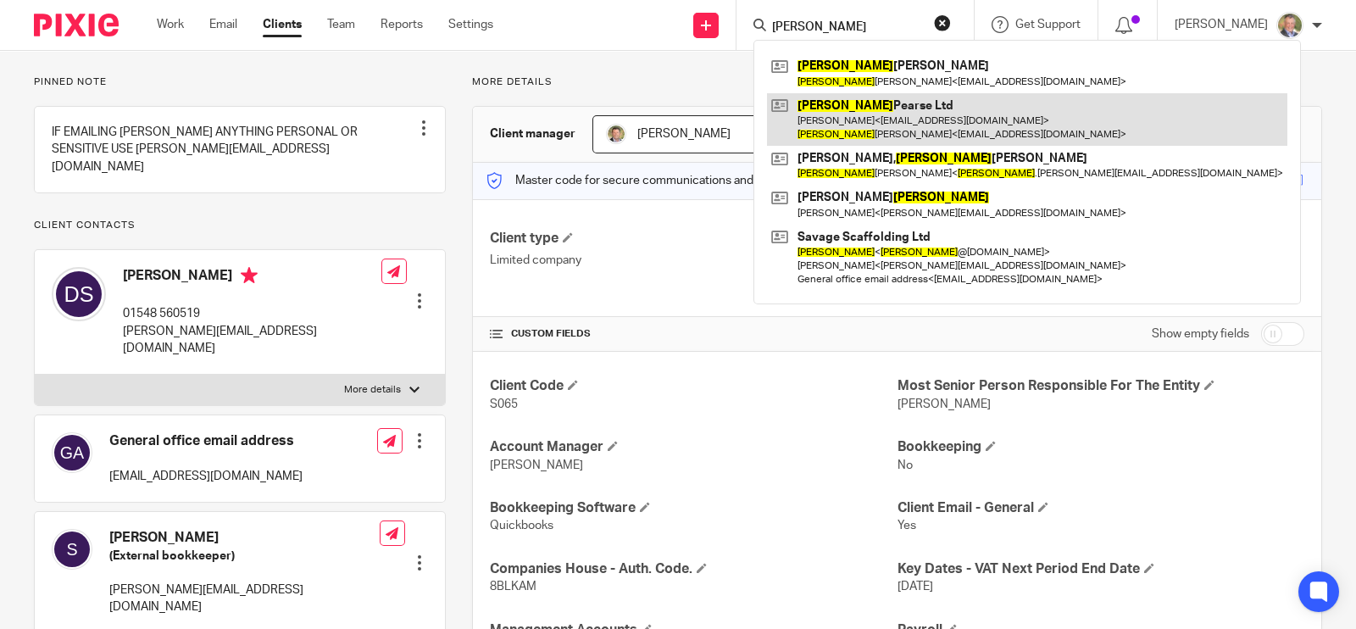
type input "[PERSON_NAME]"
click at [911, 108] on link at bounding box center [1027, 119] width 520 height 53
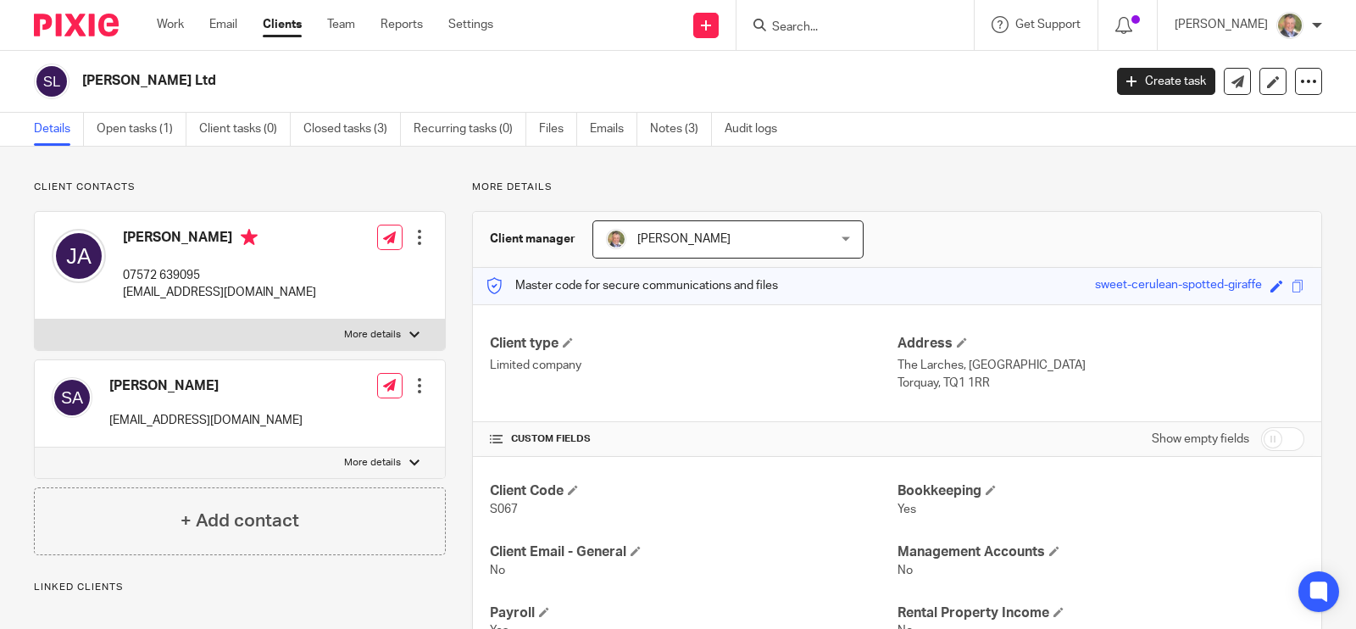
click at [811, 26] on input "Search" at bounding box center [847, 27] width 153 height 15
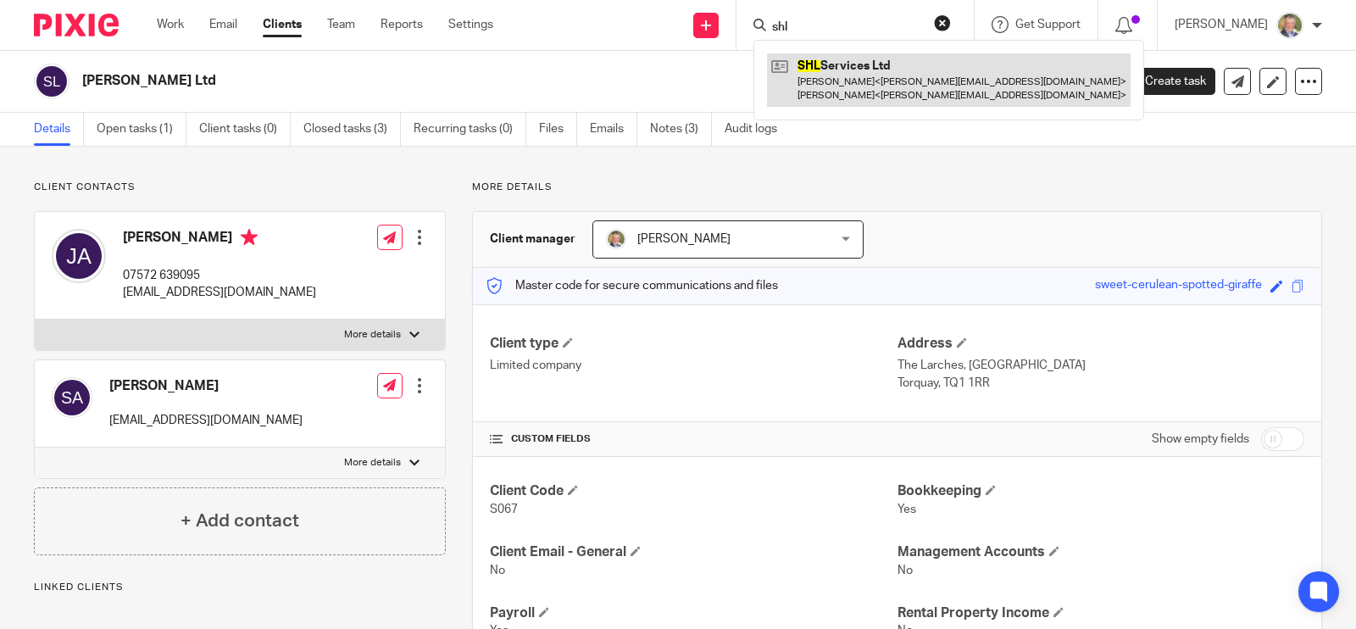
type input "shl"
click at [921, 65] on link at bounding box center [949, 79] width 364 height 53
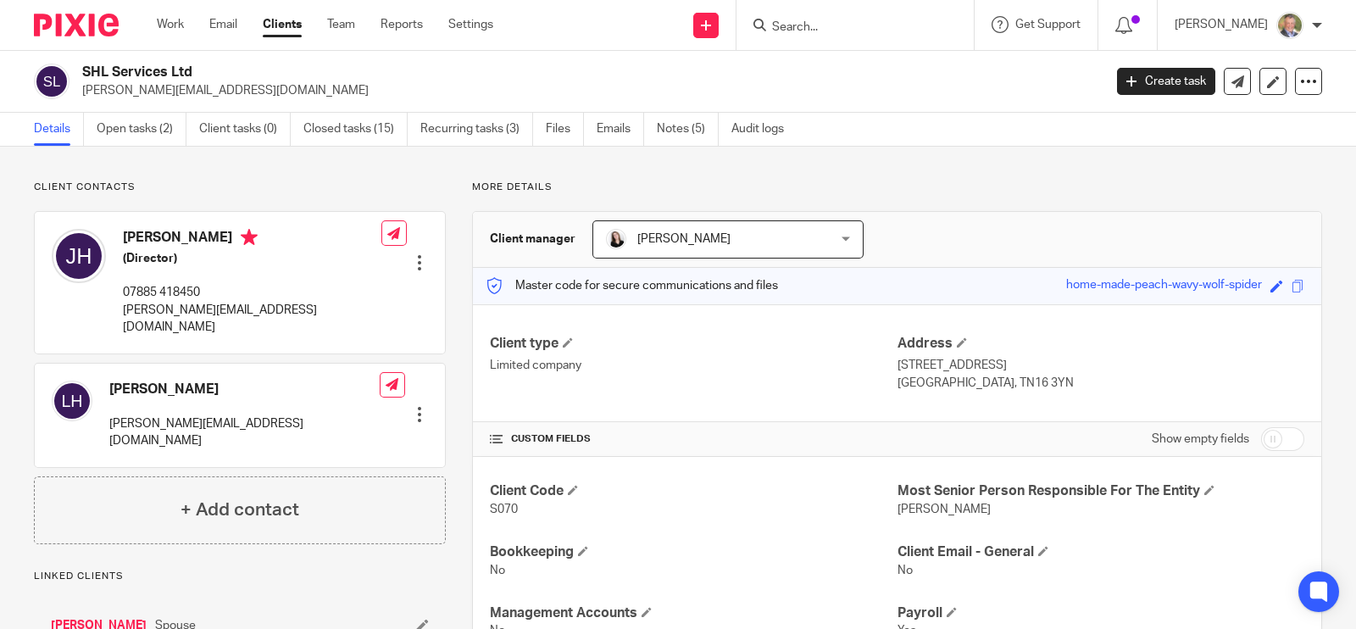
drag, startPoint x: 857, startPoint y: 30, endPoint x: 857, endPoint y: 20, distance: 9.3
click at [857, 21] on input "Search" at bounding box center [847, 27] width 153 height 15
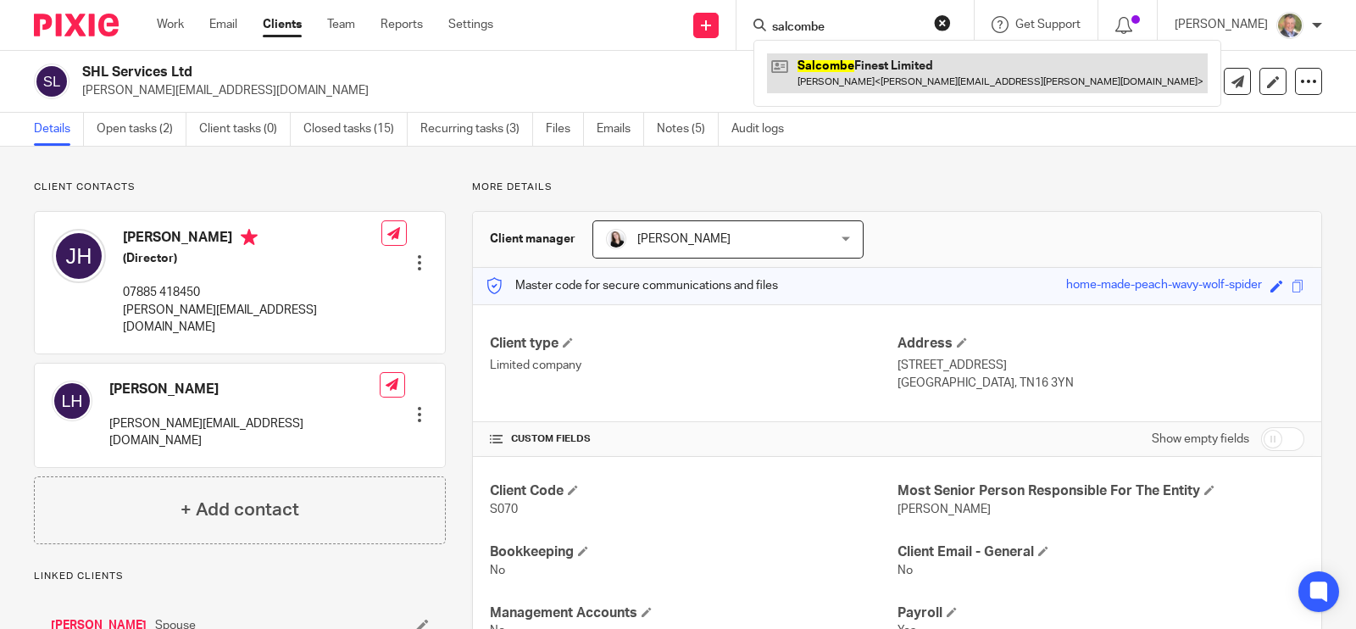
type input "salcombe"
click at [887, 80] on link at bounding box center [987, 72] width 441 height 39
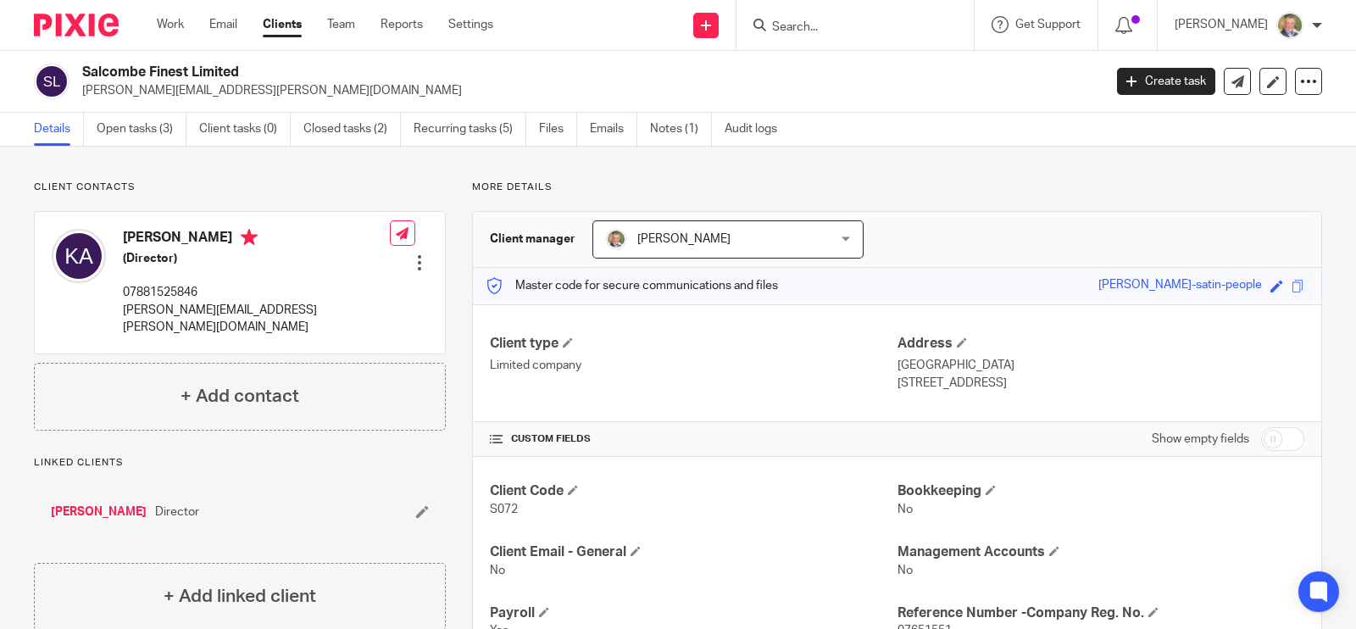
click at [807, 20] on input "Search" at bounding box center [847, 27] width 153 height 15
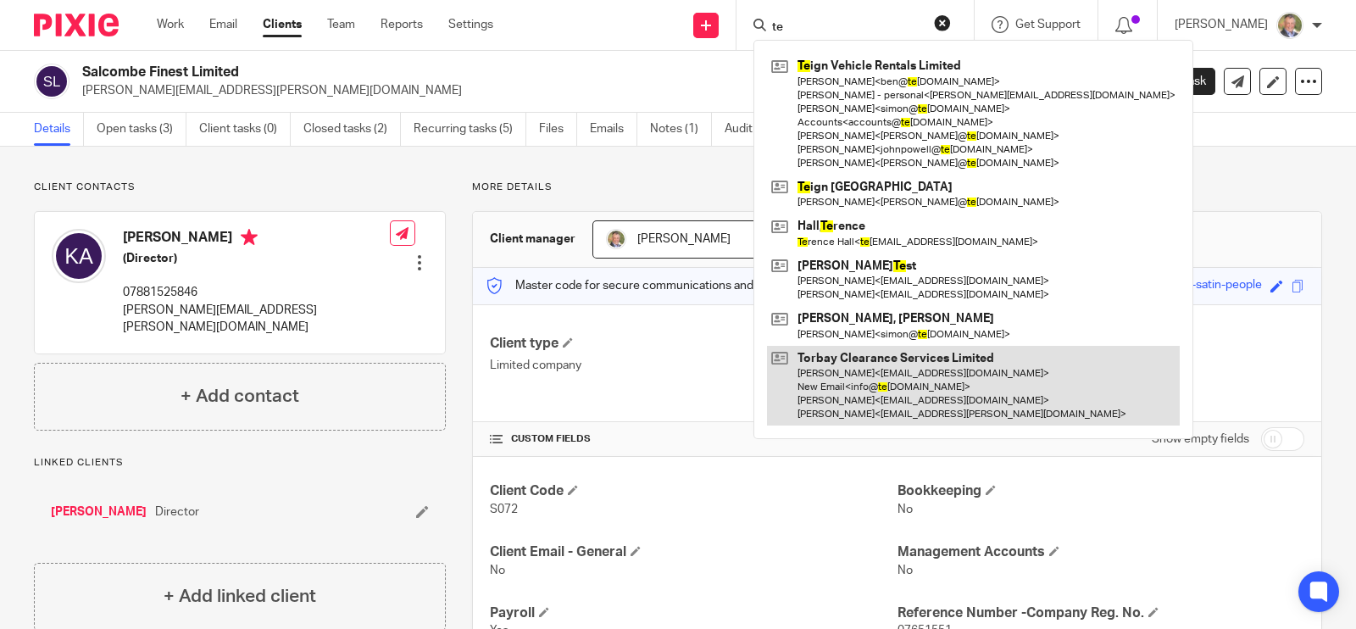
type input "te"
click at [860, 387] on link at bounding box center [973, 386] width 413 height 81
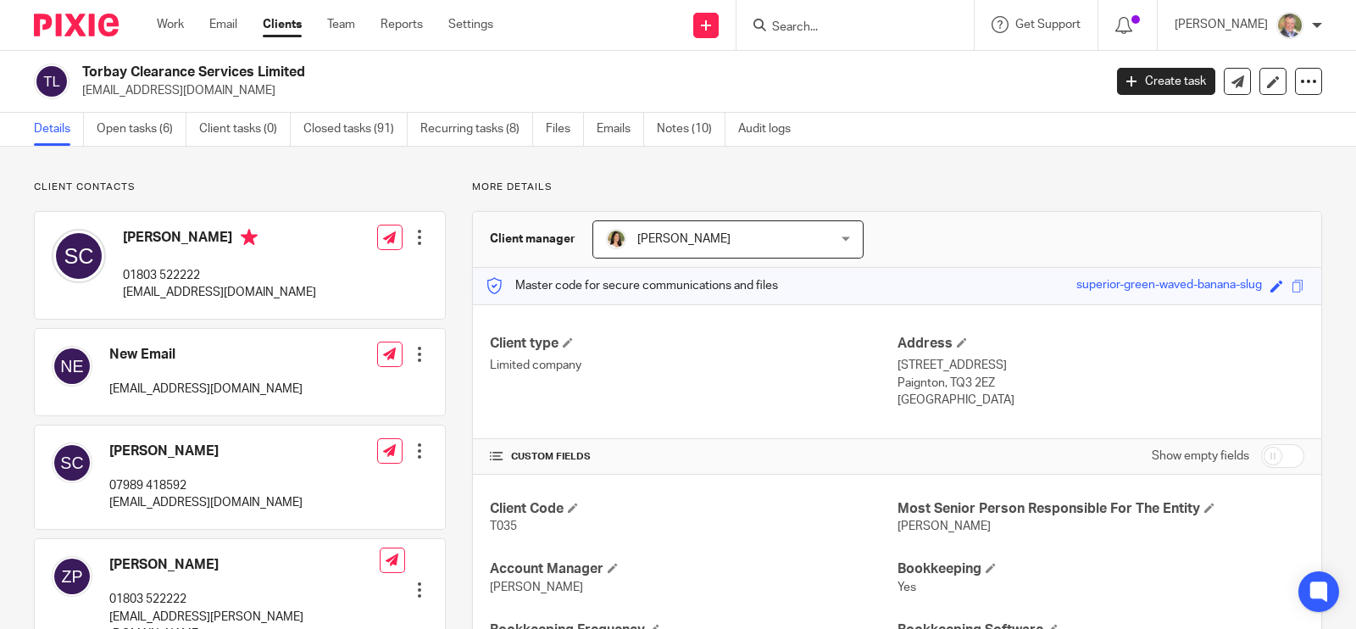
click at [869, 25] on input "Search" at bounding box center [847, 27] width 153 height 15
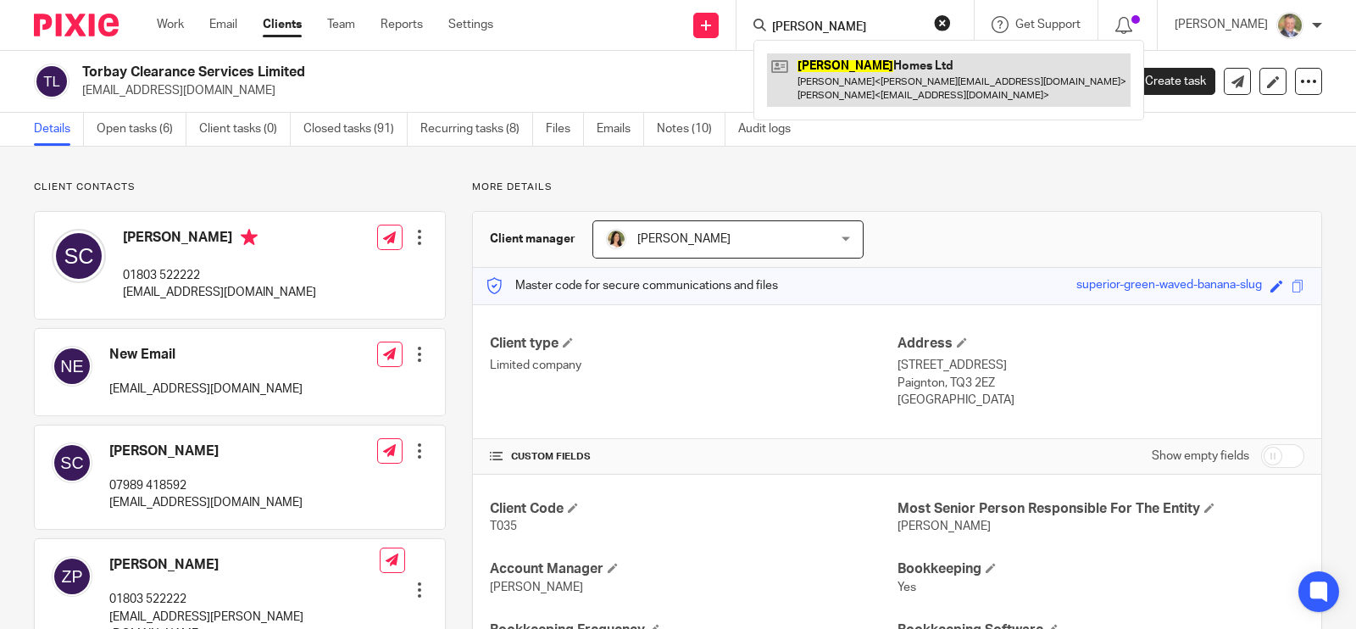
type input "[PERSON_NAME]"
click at [871, 63] on link at bounding box center [949, 79] width 364 height 53
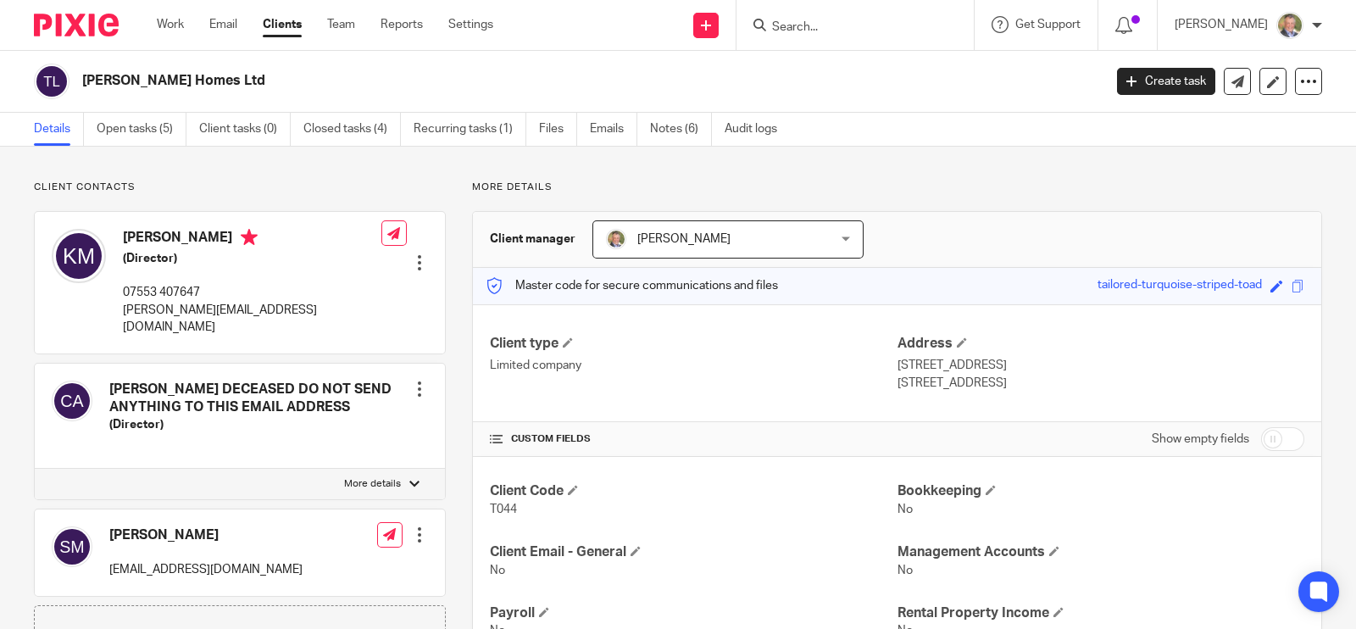
scroll to position [105, 0]
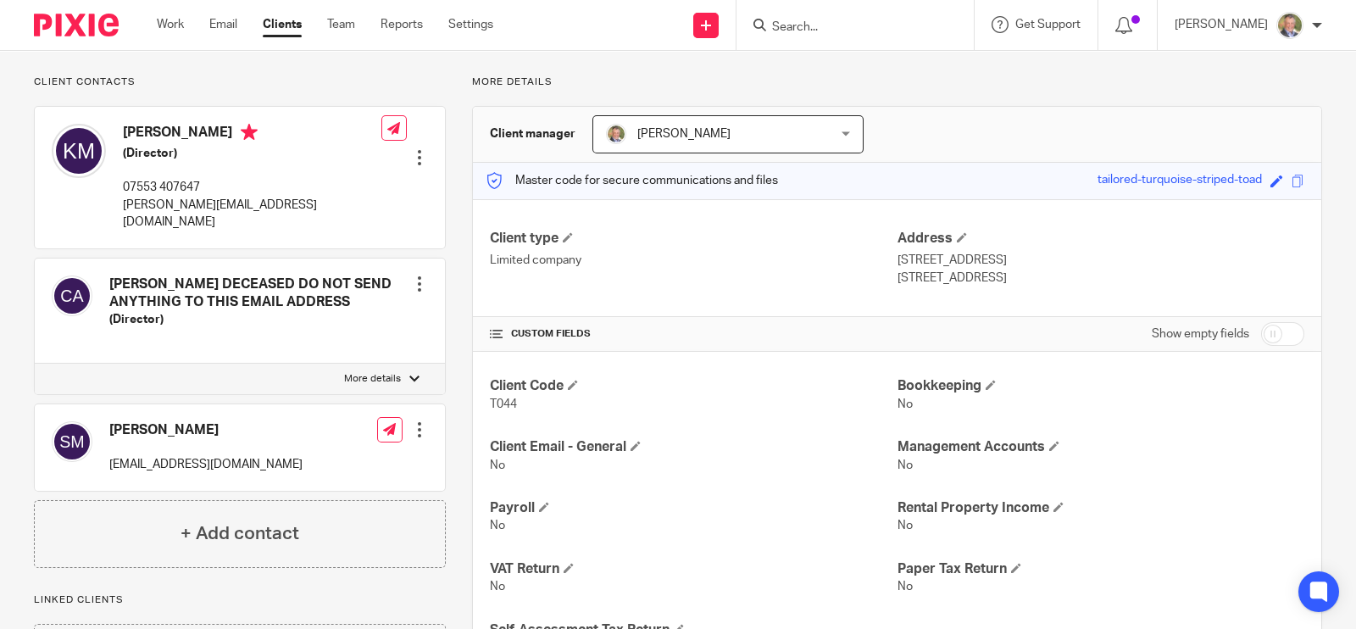
drag, startPoint x: 793, startPoint y: 19, endPoint x: 800, endPoint y: 26, distance: 10.8
click at [798, 25] on input "Search" at bounding box center [847, 27] width 153 height 15
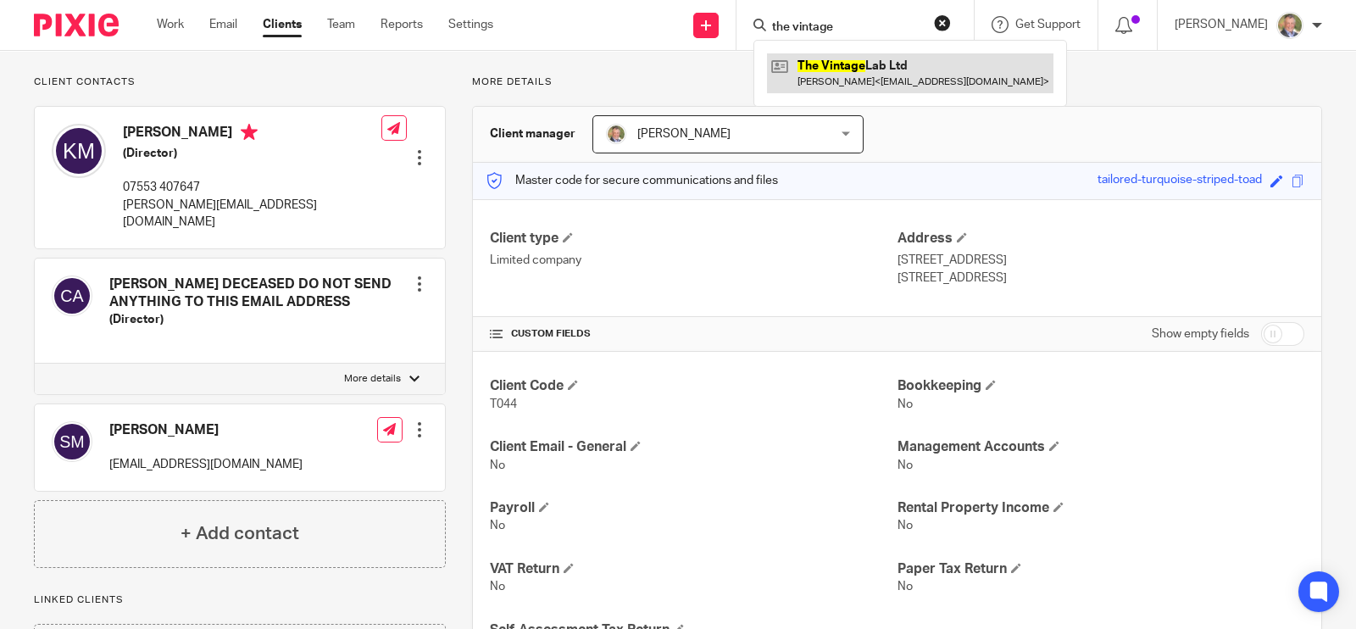
type input "the vintage"
click at [880, 70] on link at bounding box center [910, 72] width 287 height 39
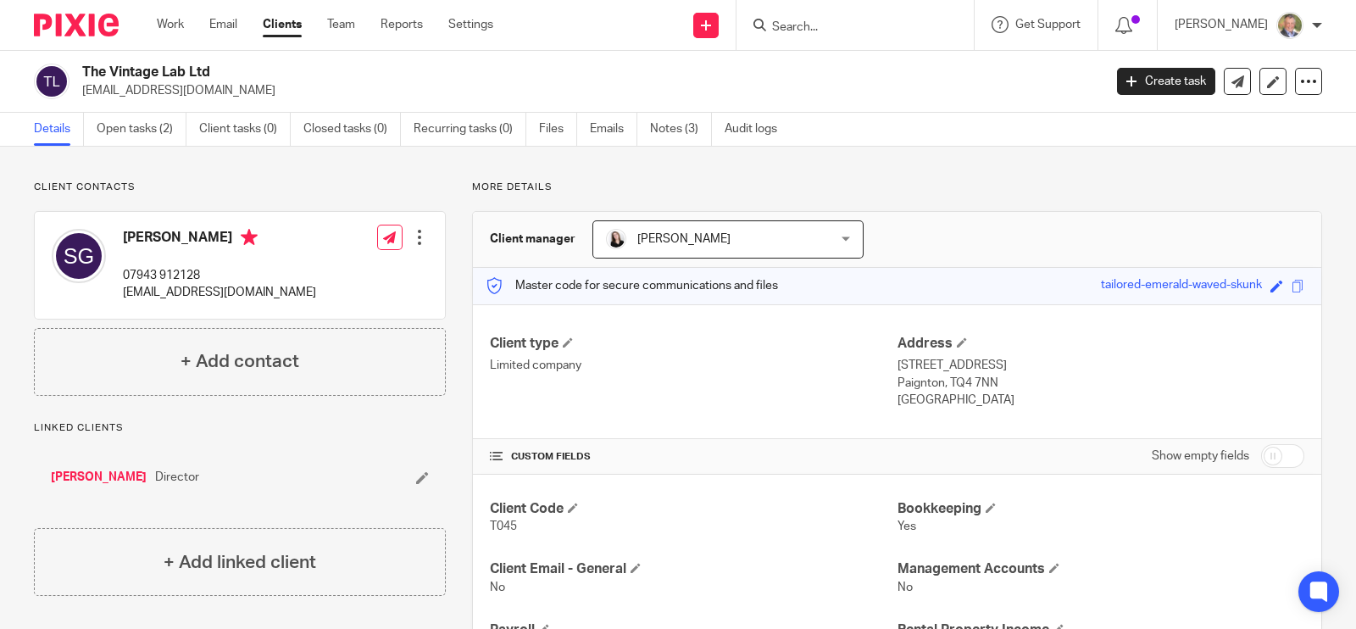
click at [837, 28] on input "Search" at bounding box center [847, 27] width 153 height 15
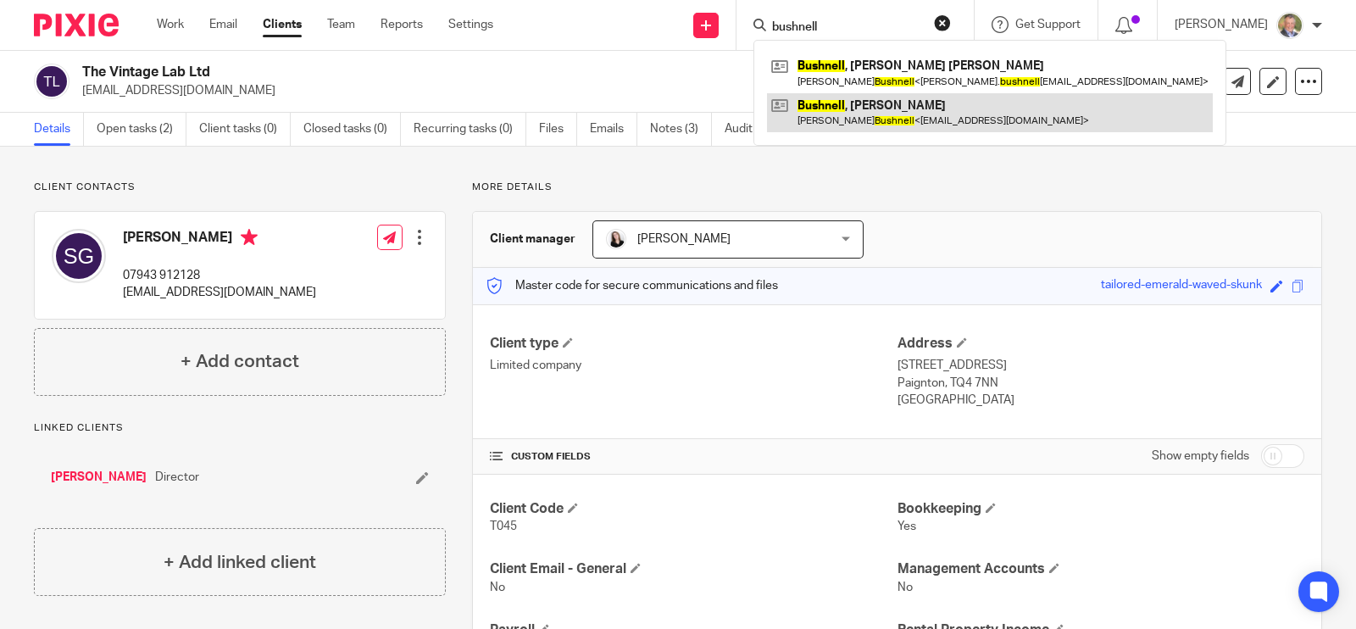
type input "bushnell"
click at [890, 111] on link at bounding box center [990, 112] width 446 height 39
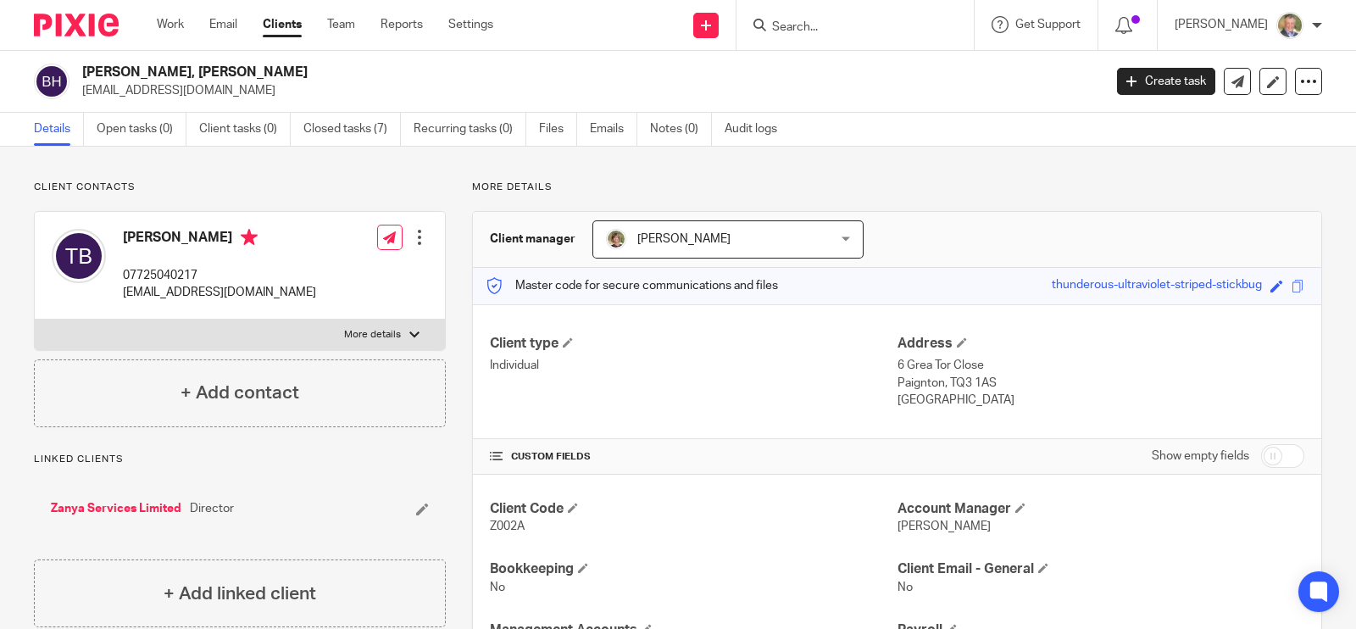
drag, startPoint x: 814, startPoint y: 19, endPoint x: 824, endPoint y: 19, distance: 10.2
click at [814, 20] on input "Search" at bounding box center [847, 27] width 153 height 15
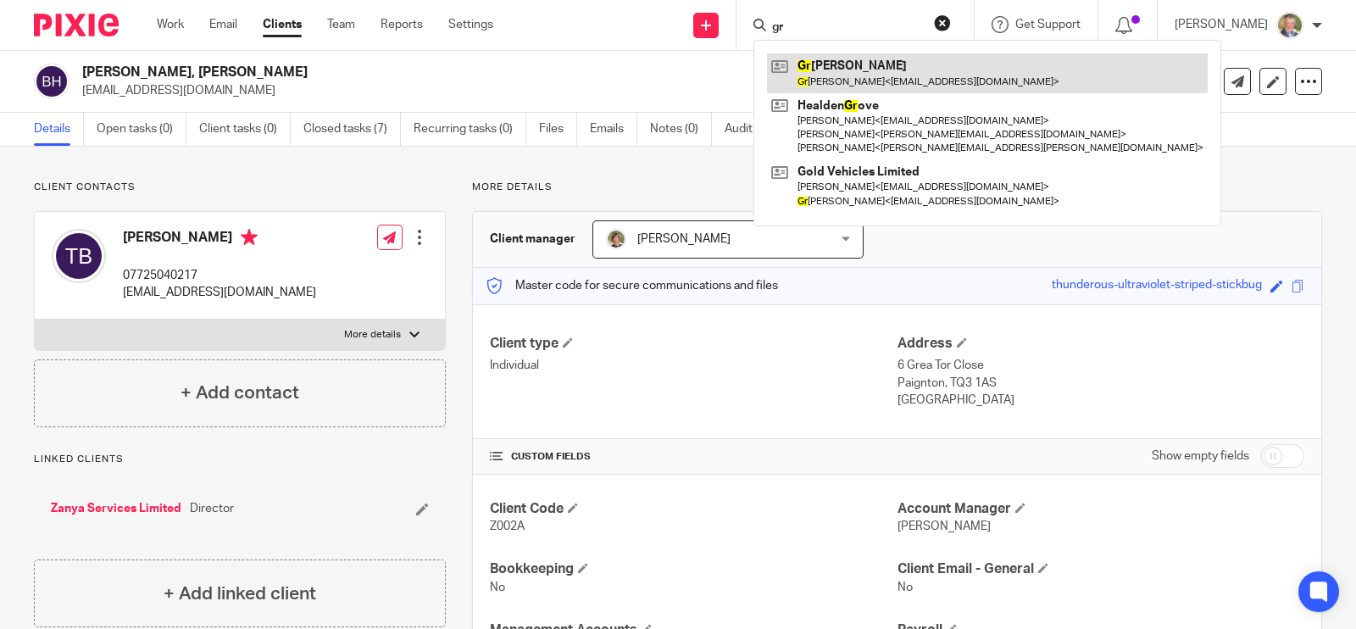
type input "gr"
click at [882, 75] on link at bounding box center [987, 72] width 441 height 39
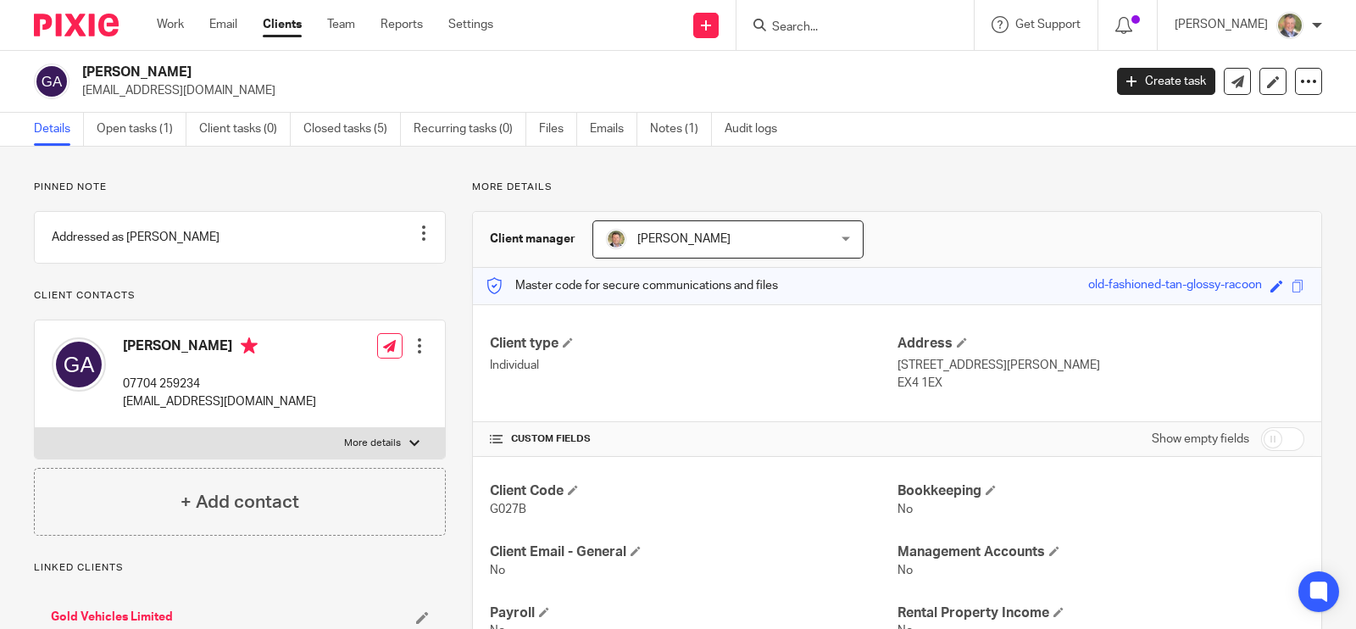
click at [845, 20] on input "Search" at bounding box center [847, 27] width 153 height 15
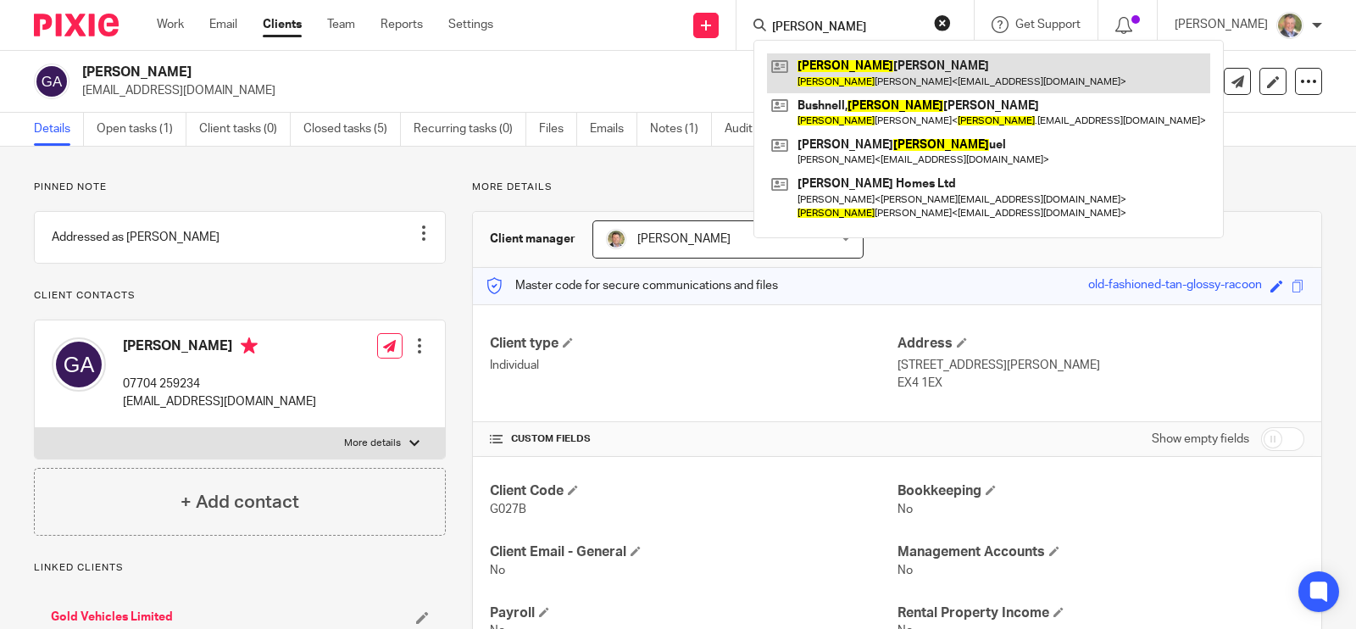
type input "sam"
click at [867, 66] on link at bounding box center [988, 72] width 443 height 39
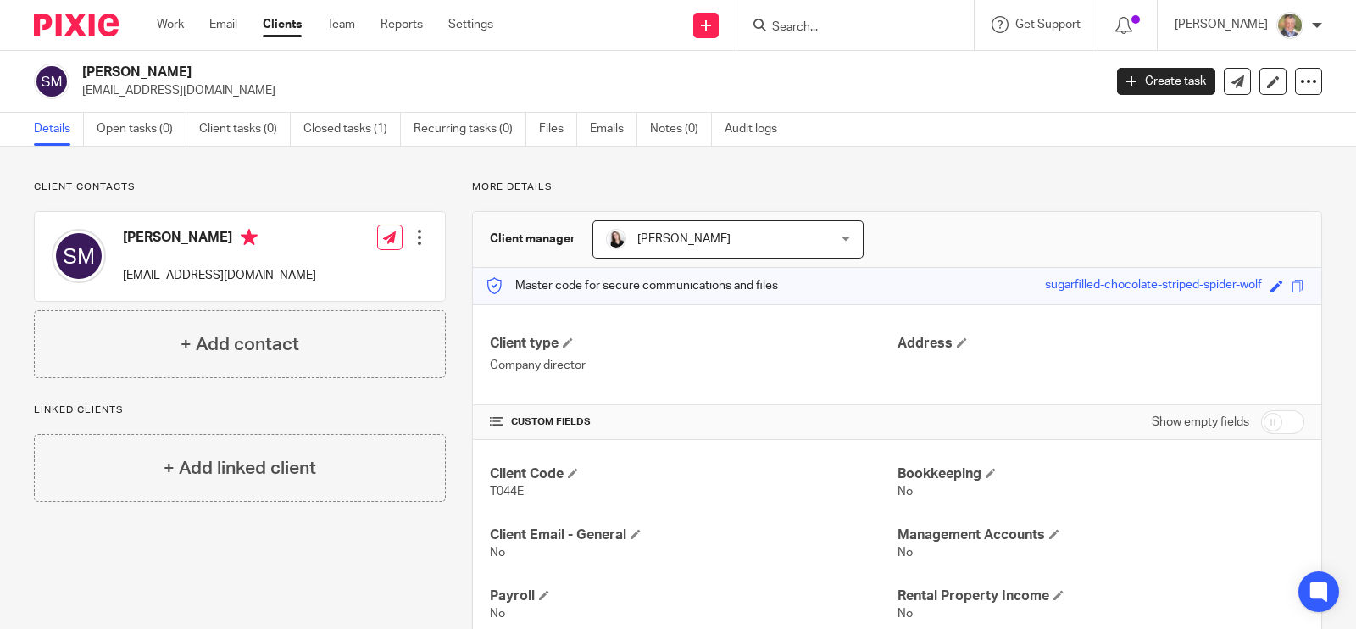
click at [420, 231] on div at bounding box center [419, 237] width 17 height 17
click at [325, 274] on link "Edit contact" at bounding box center [339, 275] width 162 height 25
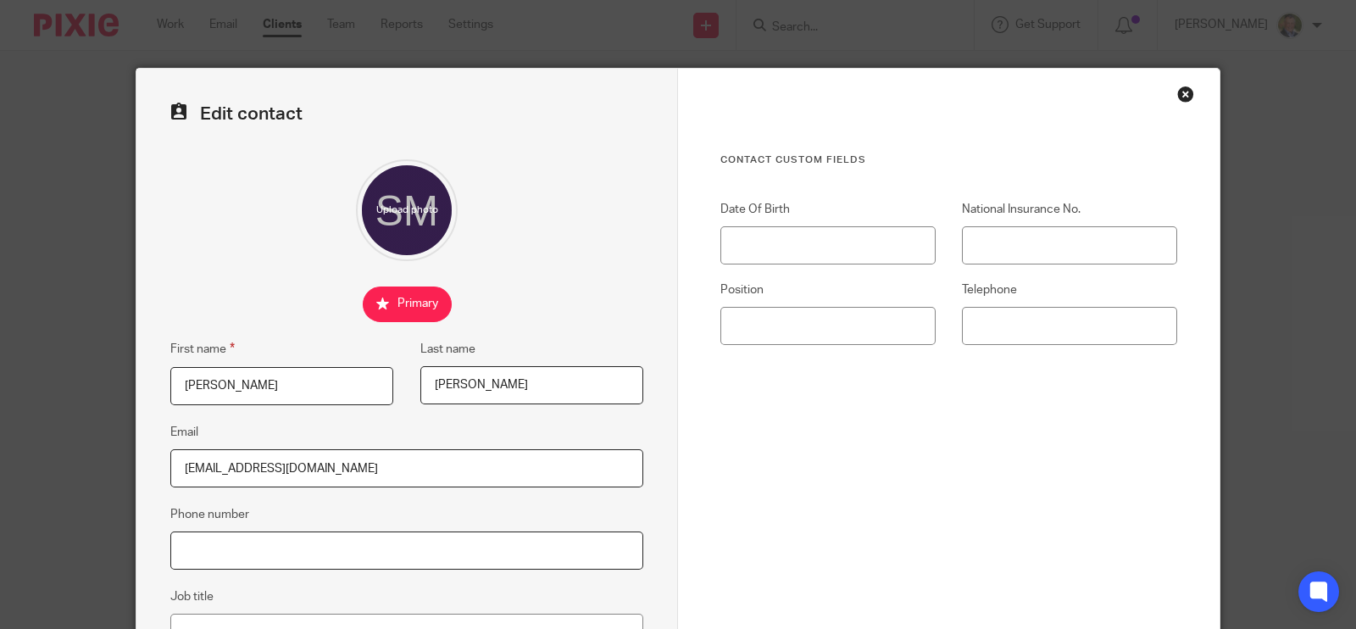
paste input "07515 174581"
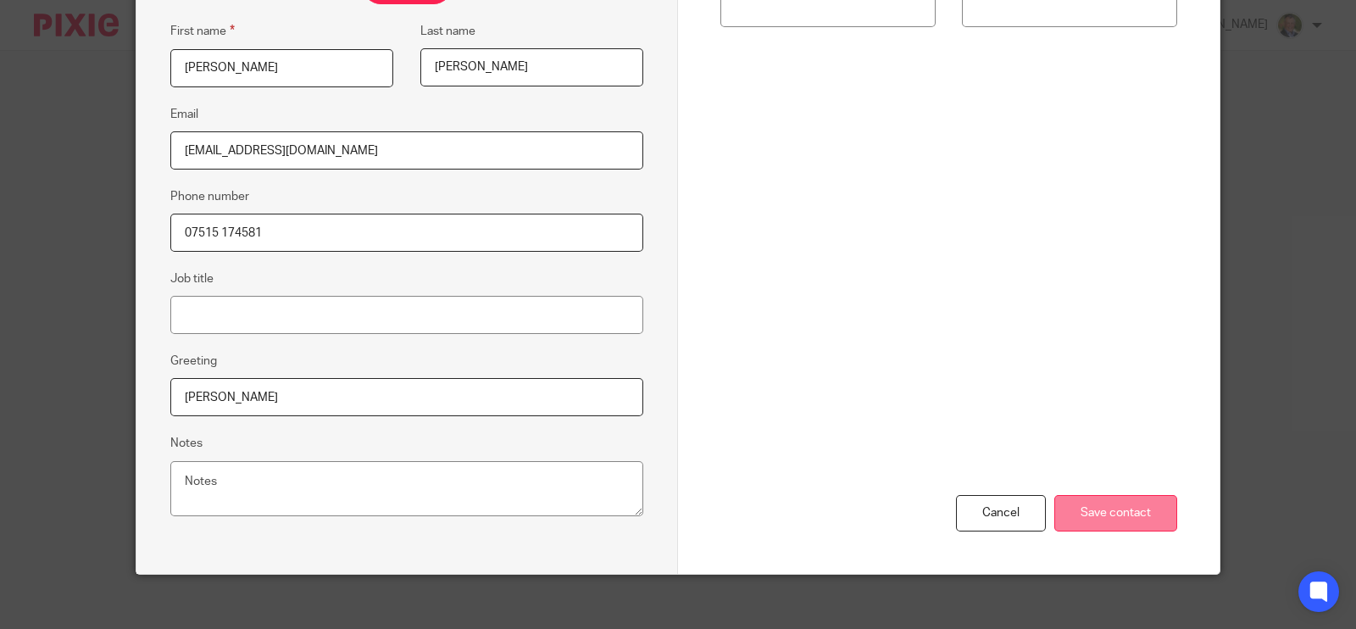
type input "07515 174581"
click at [1116, 520] on input "Save contact" at bounding box center [1115, 513] width 123 height 36
click at [1121, 512] on input "Save contact" at bounding box center [1115, 513] width 123 height 36
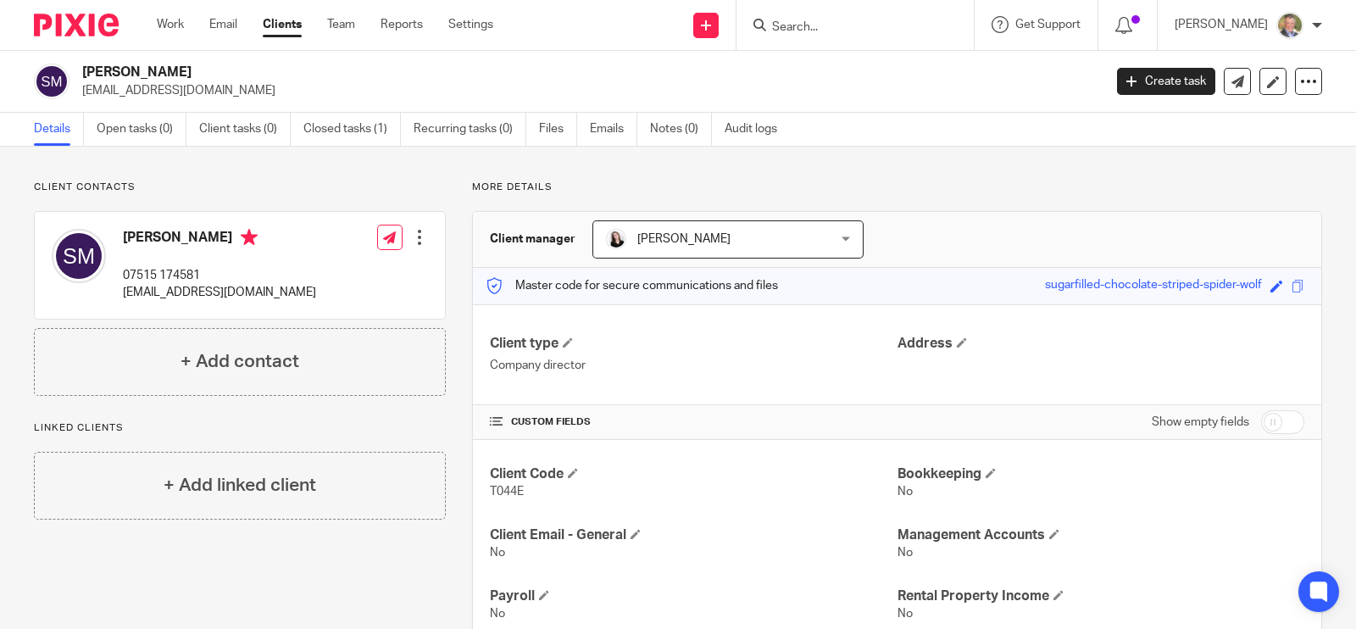
click at [635, 138] on link "Emails" at bounding box center [613, 129] width 47 height 33
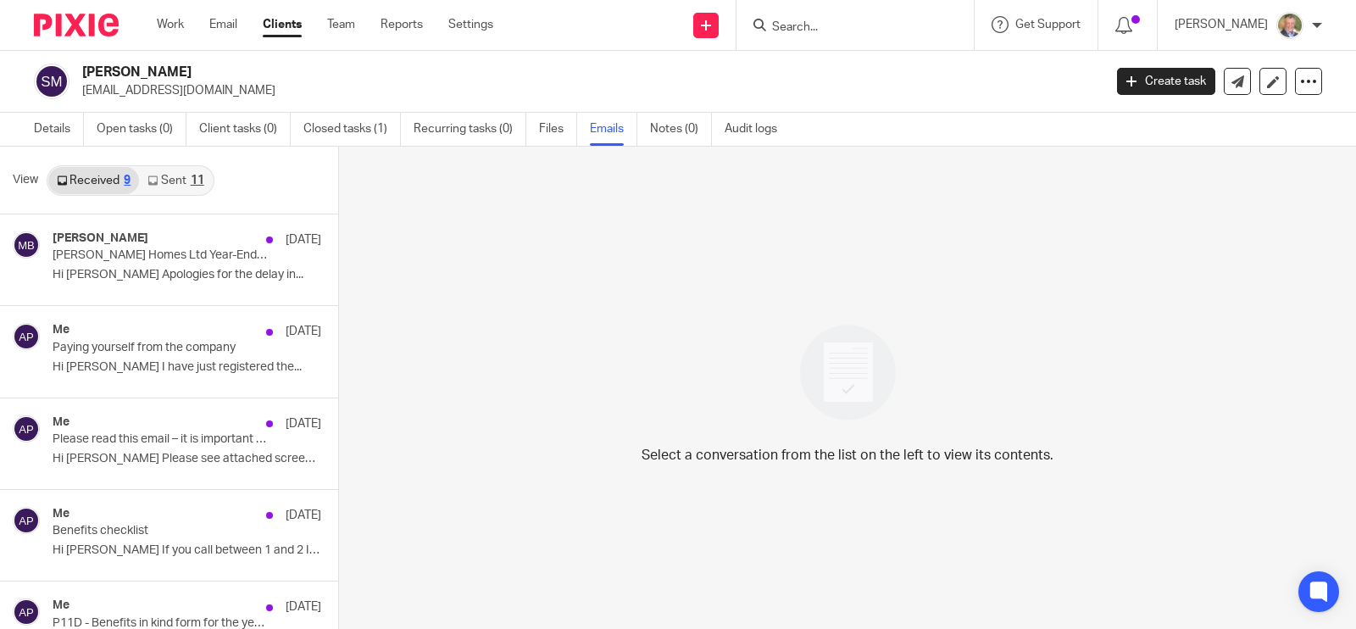
click at [845, 23] on input "Search" at bounding box center [847, 27] width 153 height 15
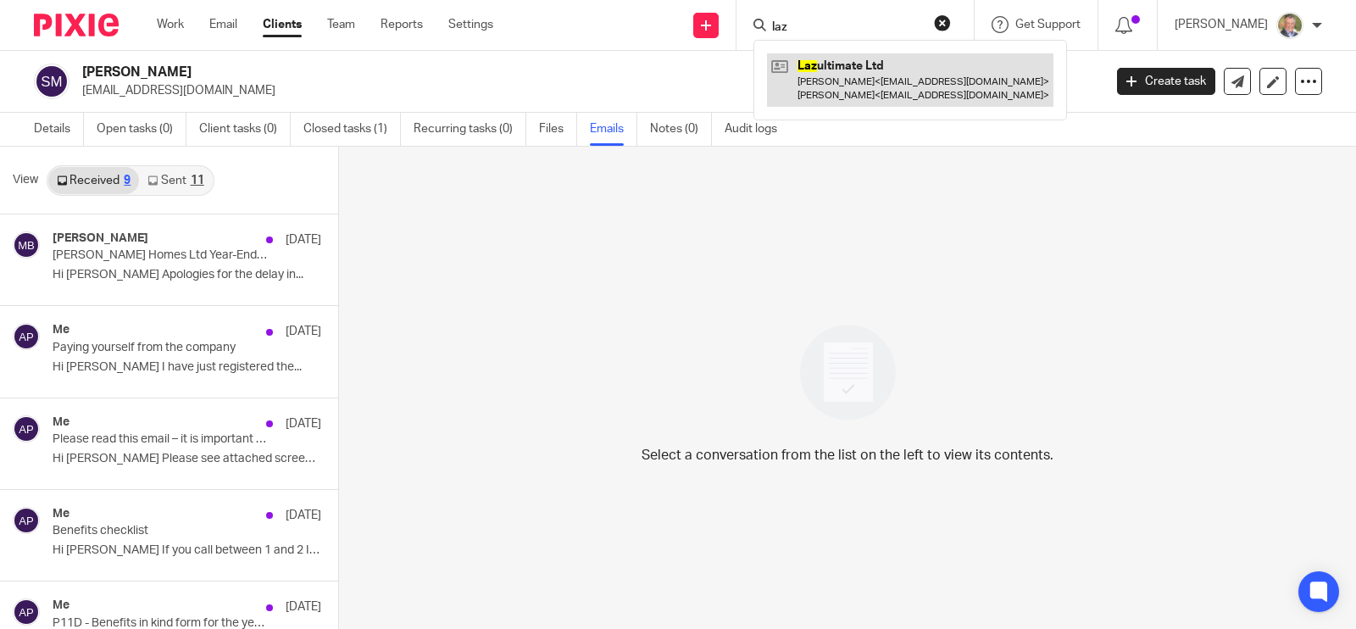
type input "laz"
click at [877, 81] on link at bounding box center [910, 79] width 287 height 53
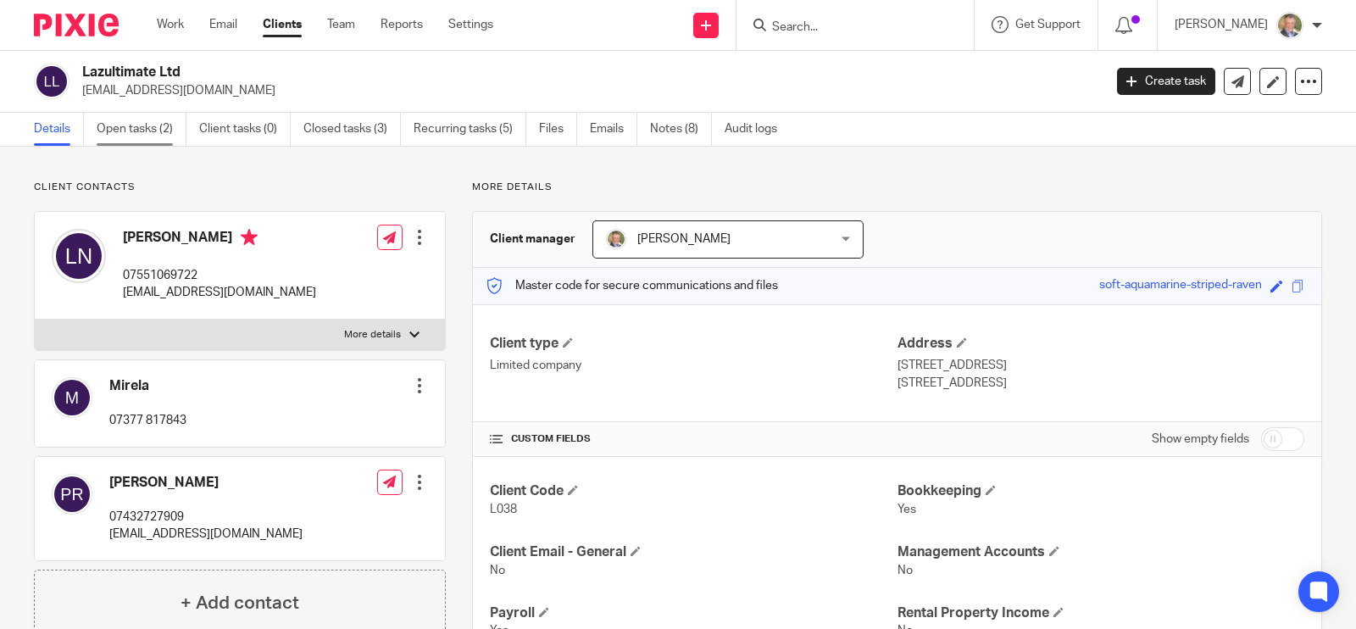
click at [128, 125] on link "Open tasks (2)" at bounding box center [142, 129] width 90 height 33
